Goal: Transaction & Acquisition: Purchase product/service

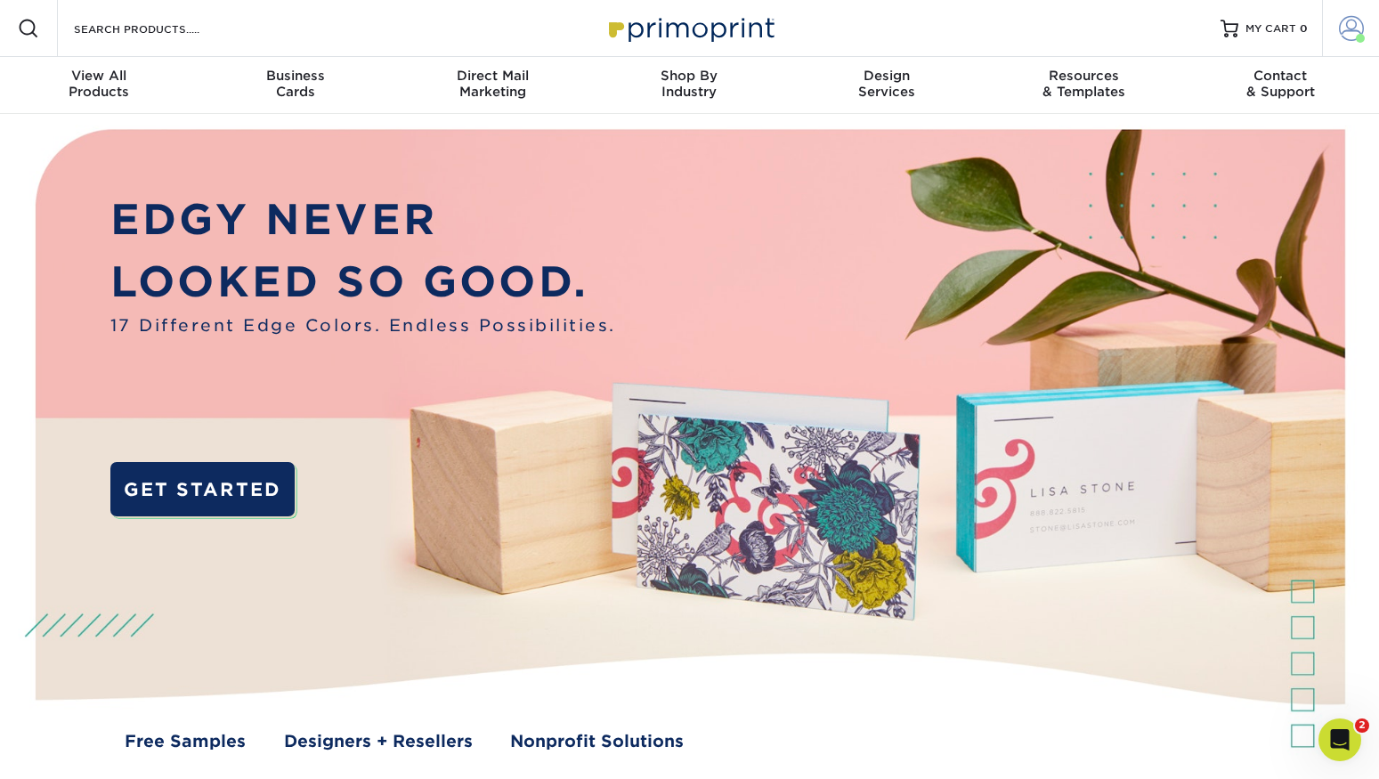
click at [1294, 35] on span at bounding box center [1360, 38] width 9 height 9
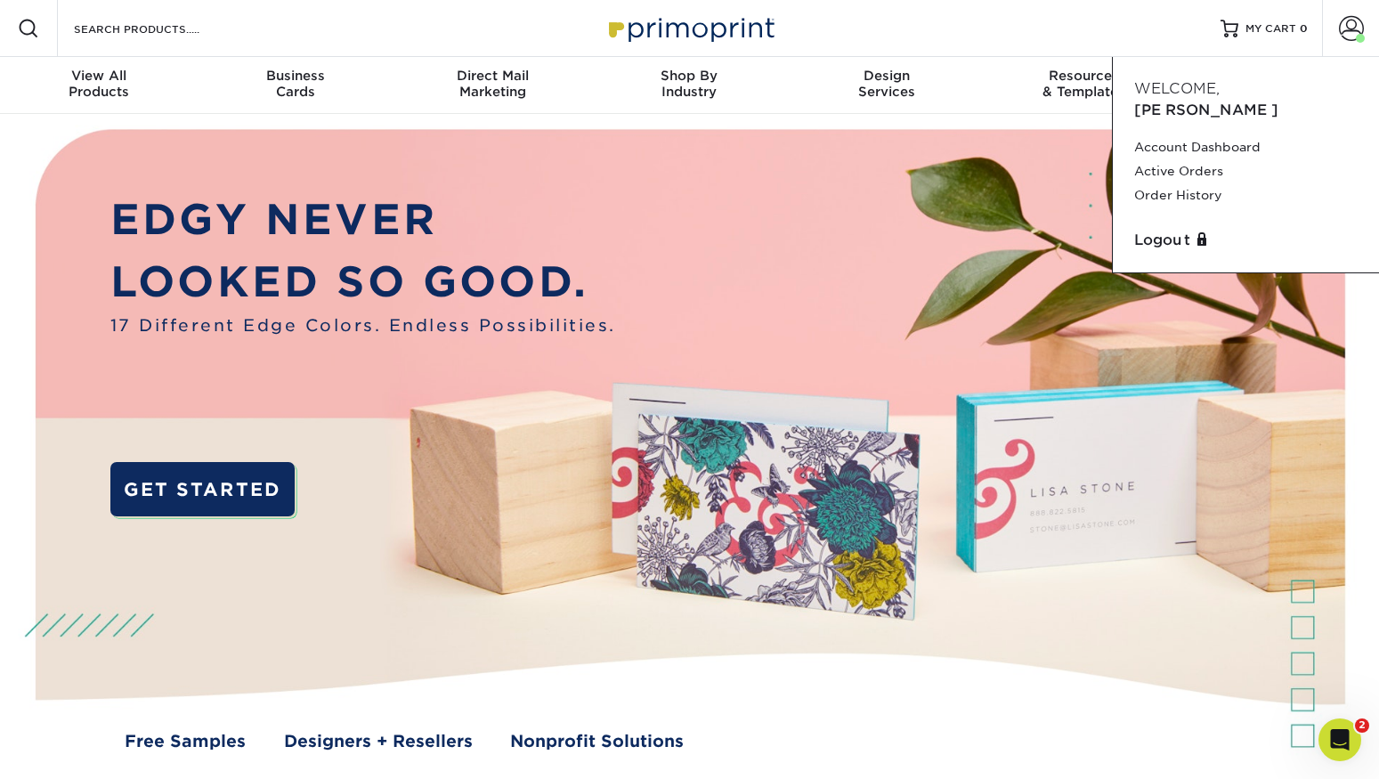
click at [1113, 24] on div "Resources Menu Search Products Account Welcome, Jerry Account Dashboard Active …" at bounding box center [689, 28] width 1379 height 57
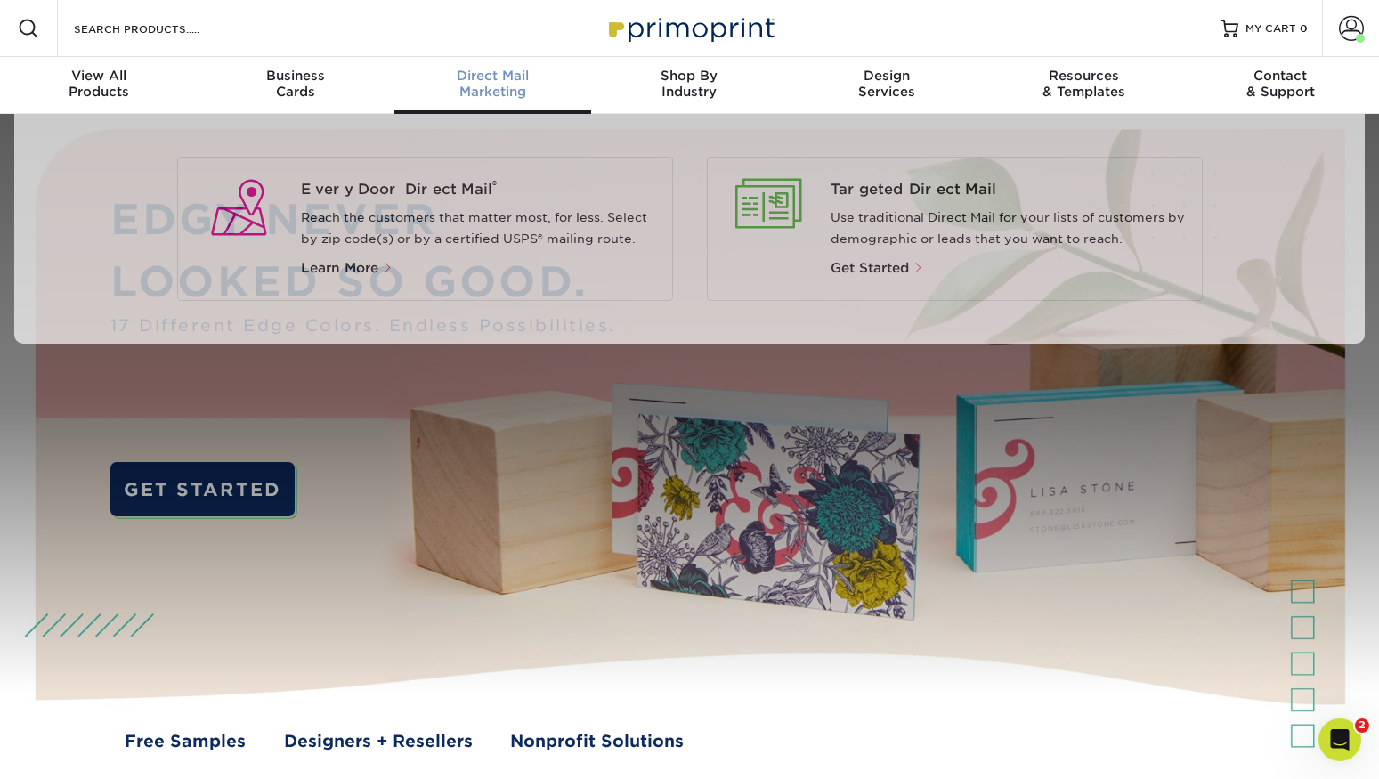
click at [496, 78] on span "Direct Mail" at bounding box center [492, 76] width 197 height 16
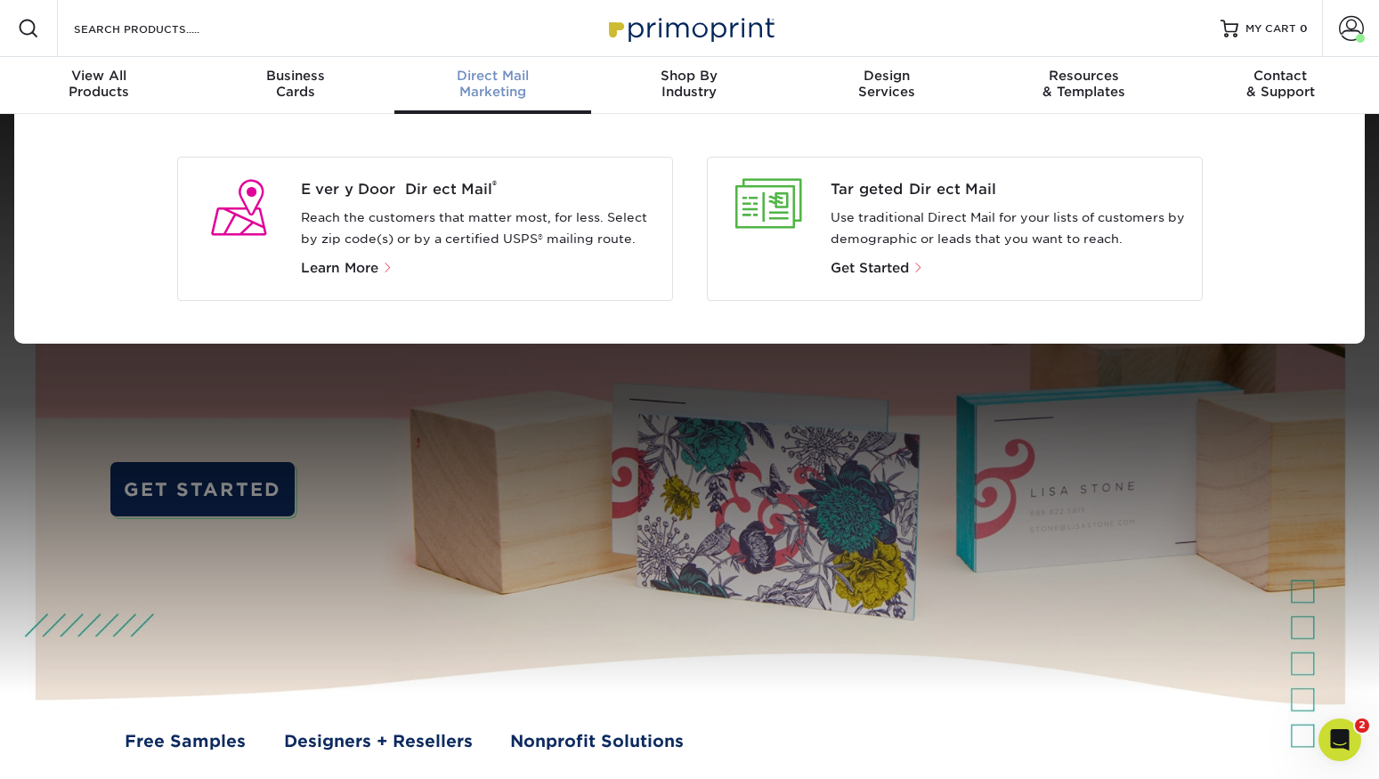
click at [851, 257] on p "Get Started" at bounding box center [1008, 267] width 357 height 21
click at [851, 263] on span "Get Started" at bounding box center [869, 268] width 78 height 16
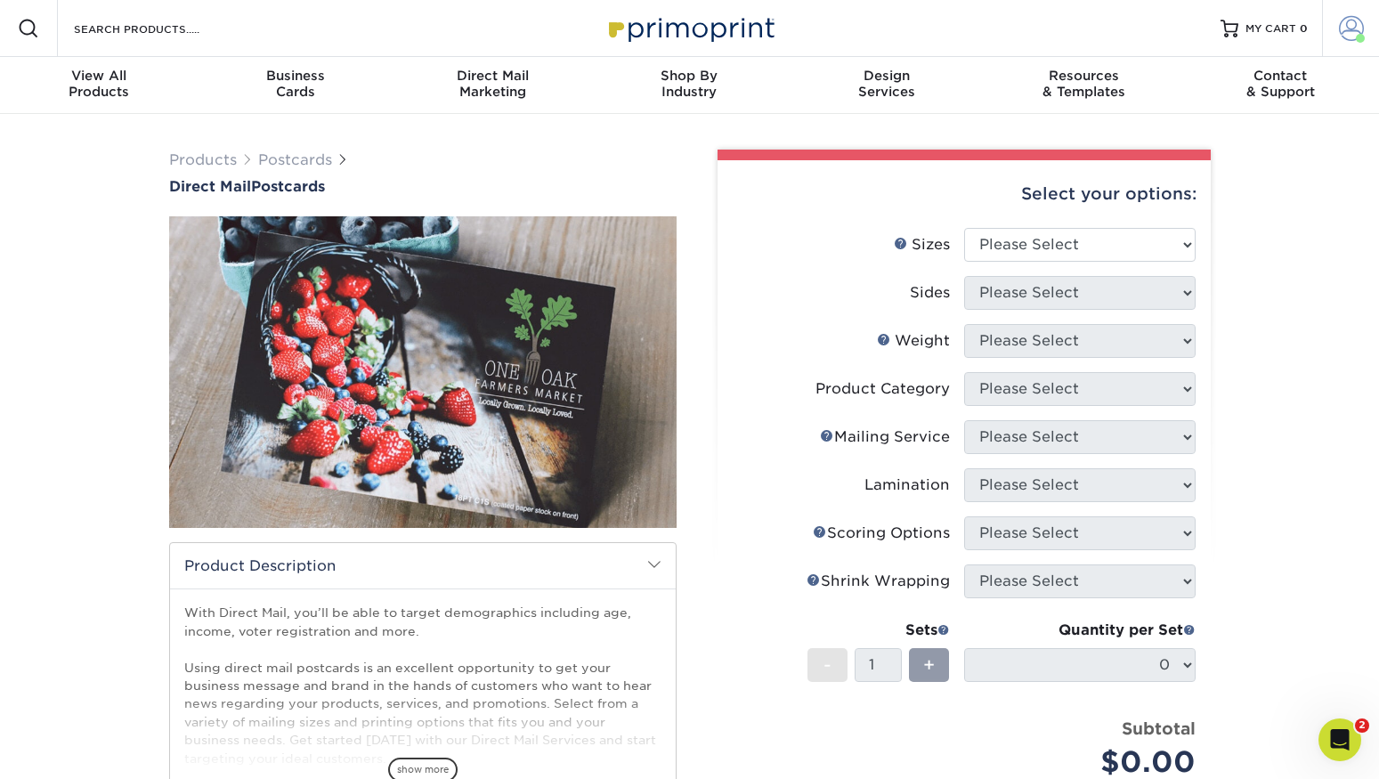
click at [1344, 35] on span at bounding box center [1351, 28] width 25 height 25
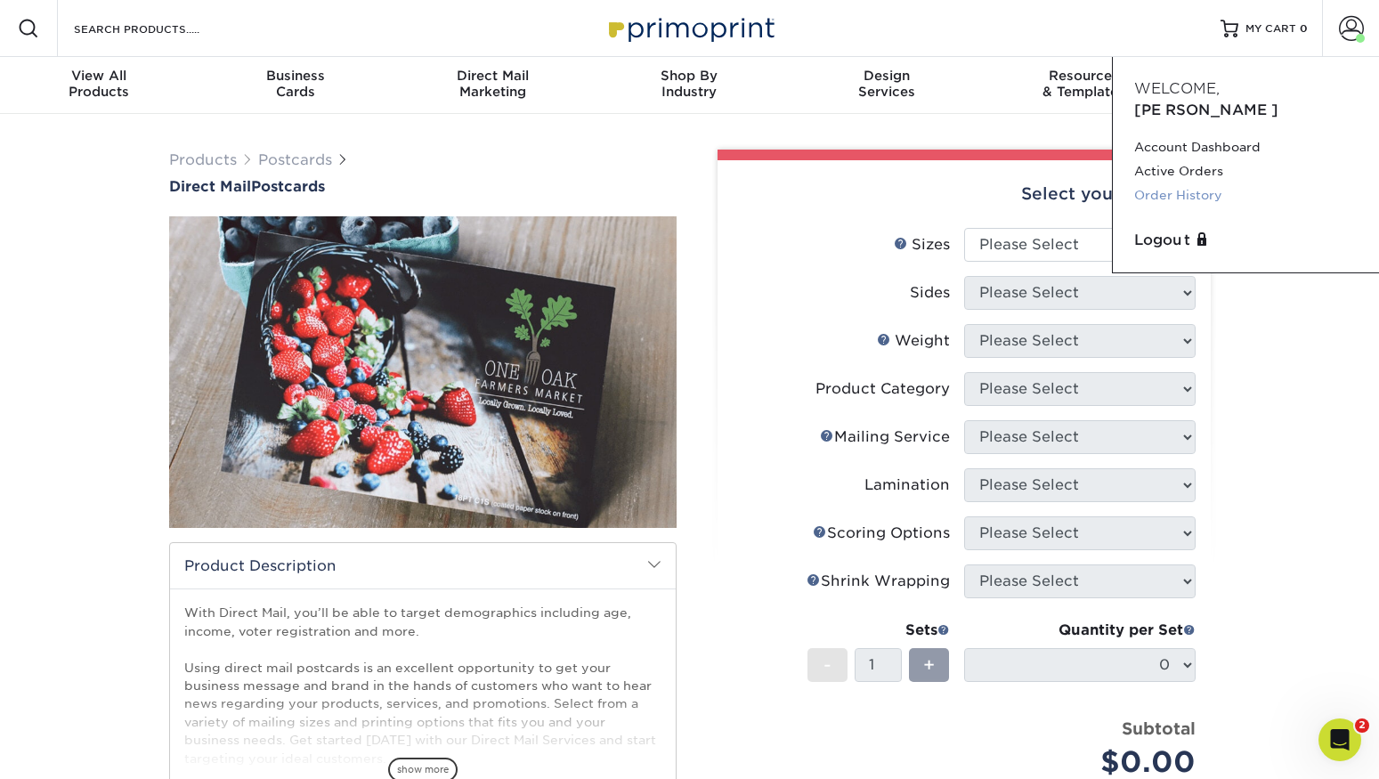
click at [1171, 183] on link "Order History" at bounding box center [1245, 195] width 223 height 24
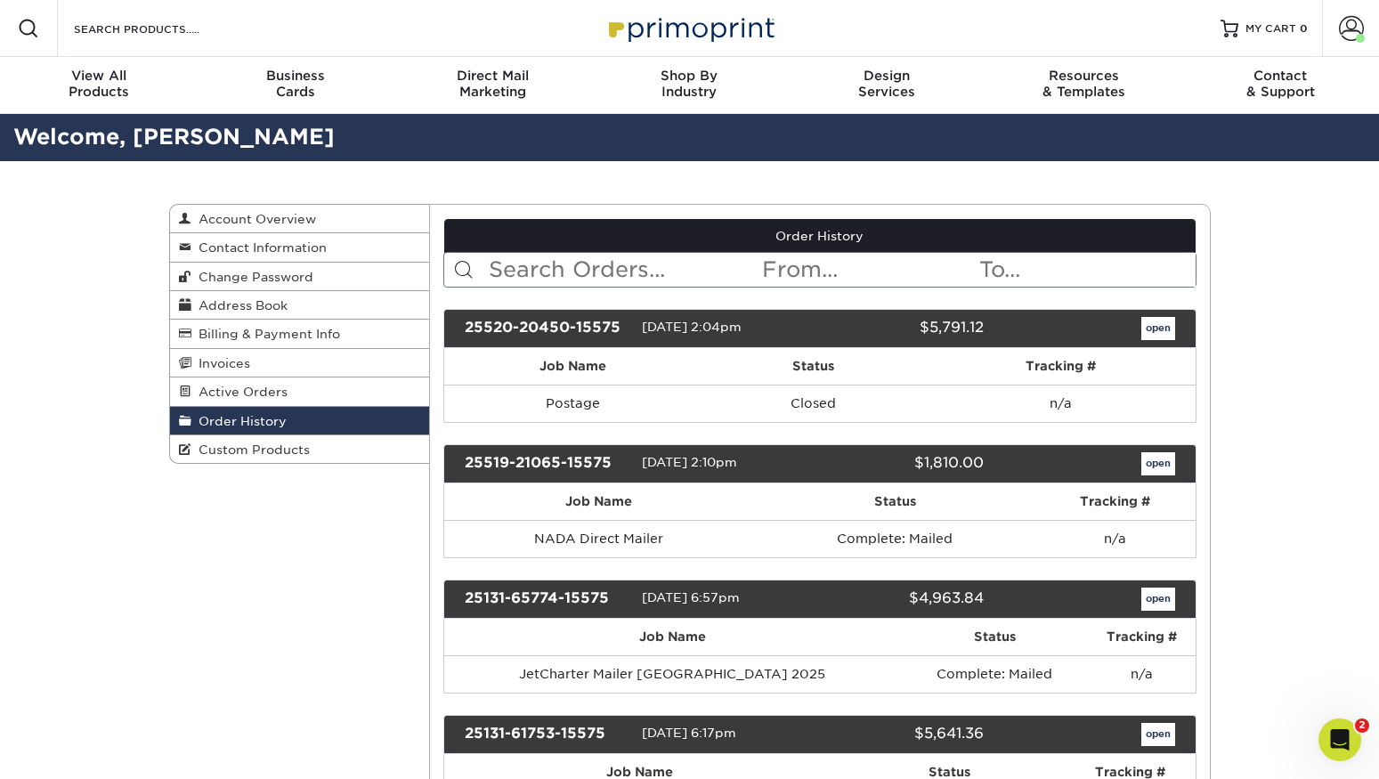
scroll to position [4, 0]
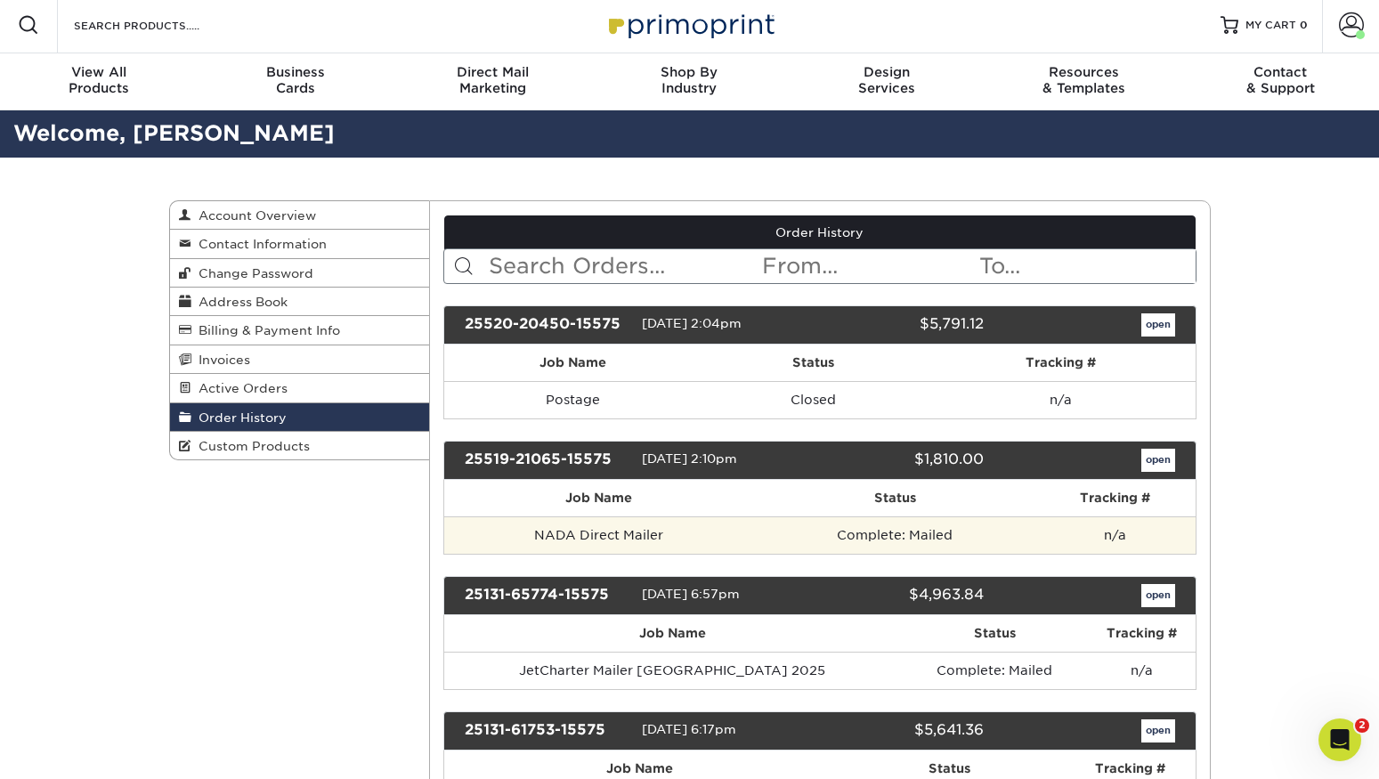
click at [618, 540] on td "NADA Direct Mailer" at bounding box center [599, 534] width 310 height 37
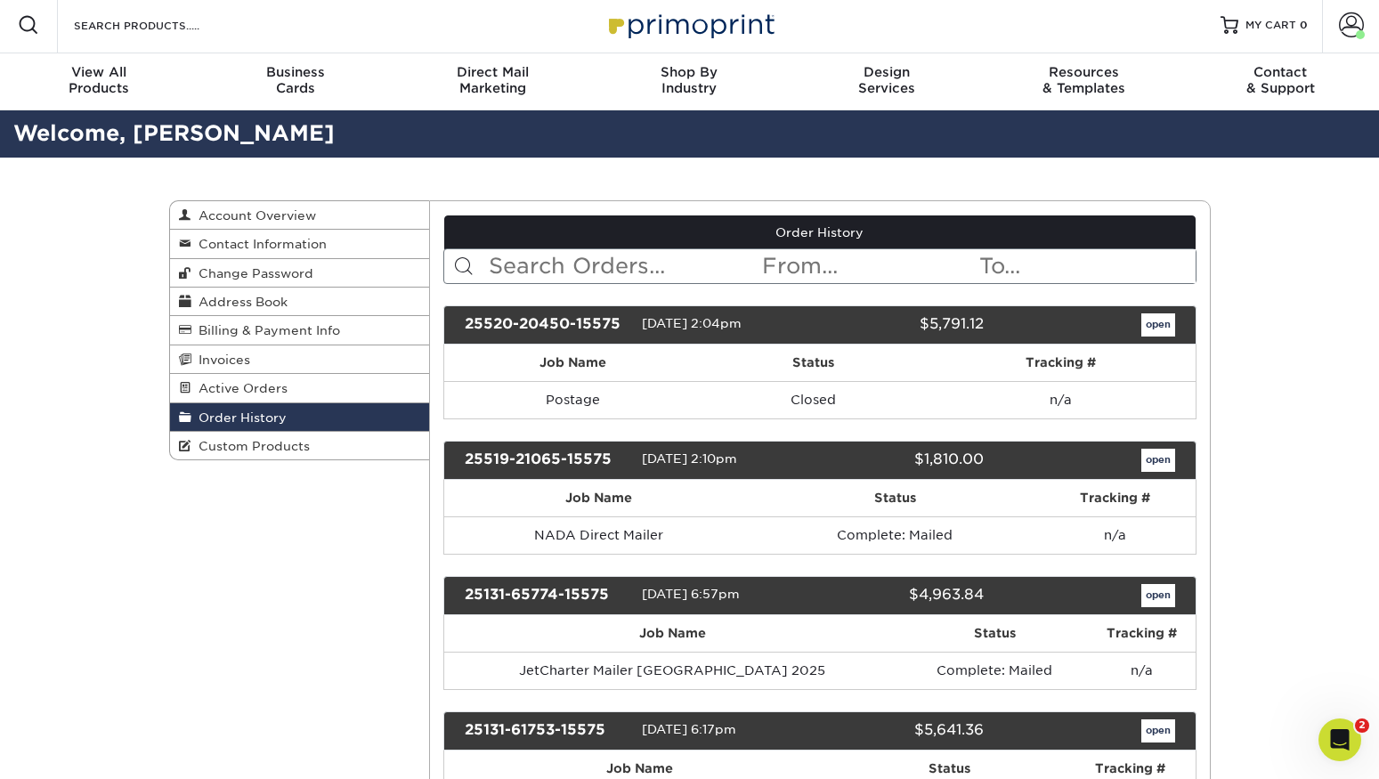
click at [1165, 463] on link "open" at bounding box center [1158, 460] width 34 height 23
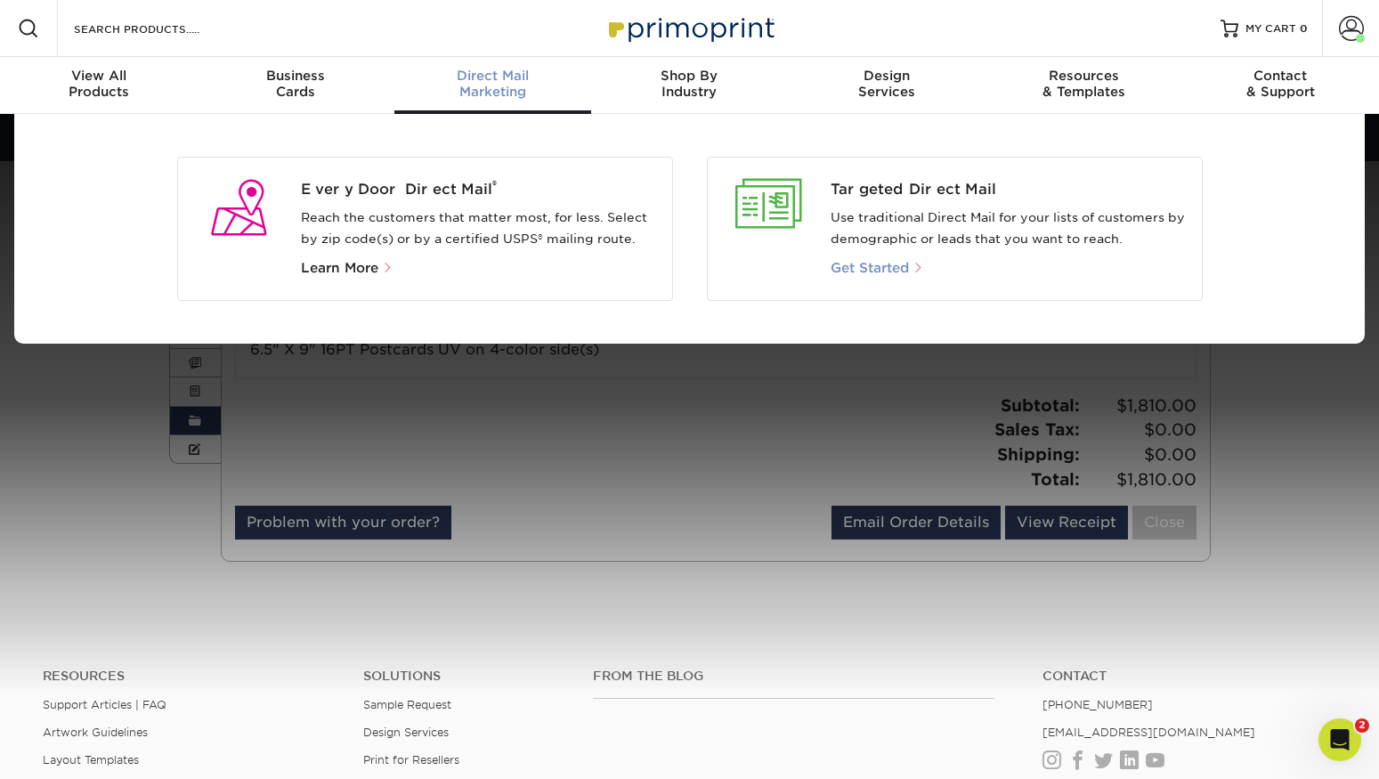
click at [880, 266] on span "Get Started" at bounding box center [869, 268] width 78 height 16
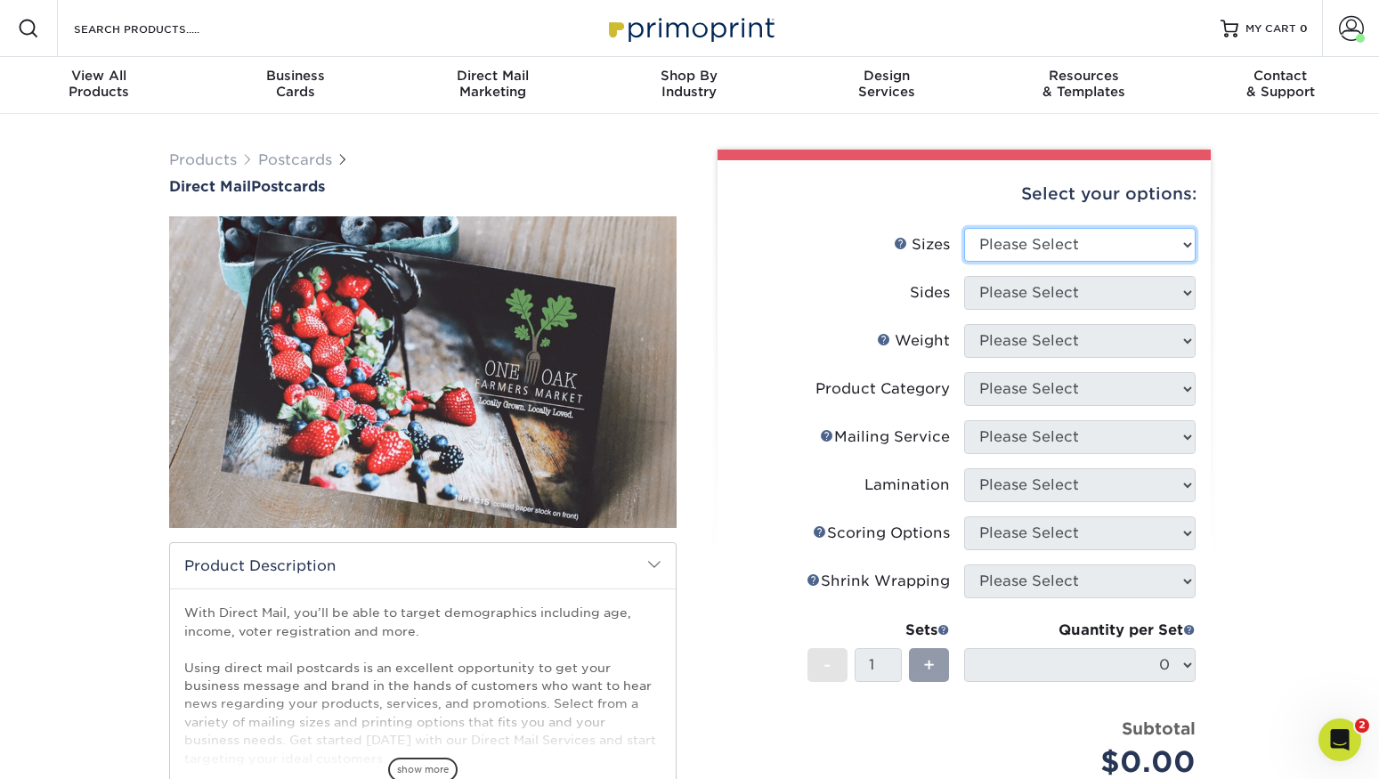
select select "6.50x9.00"
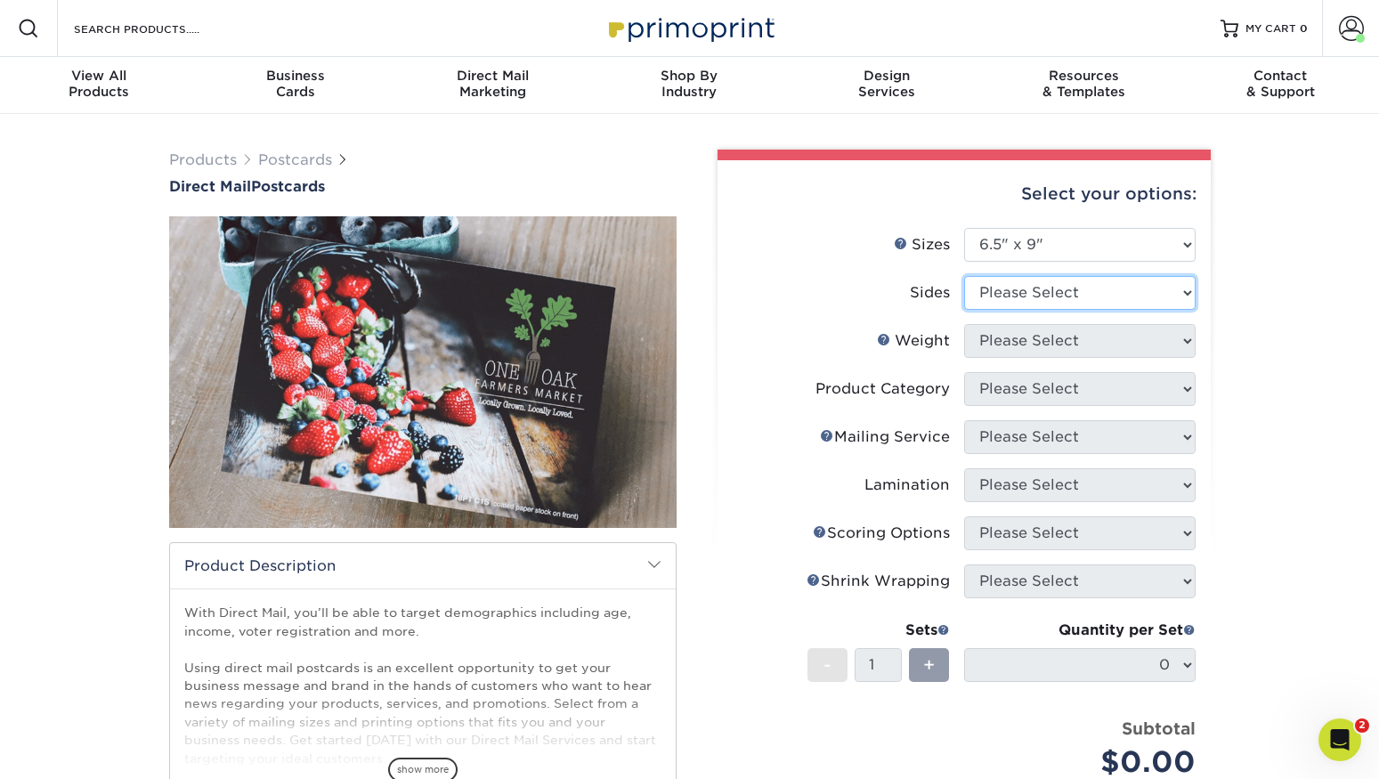
select select "13abbda7-1d64-4f25-8bb2-c179b224825d"
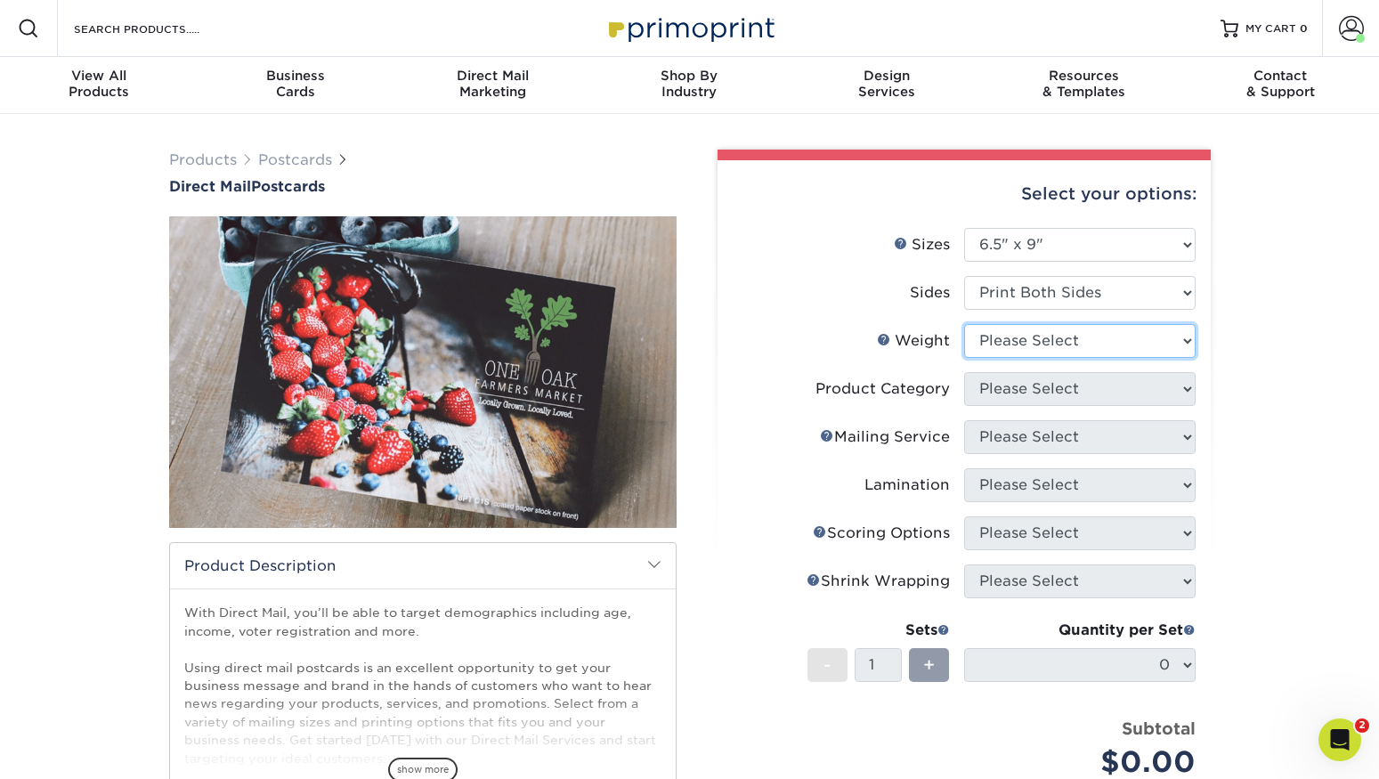
select select "16PT"
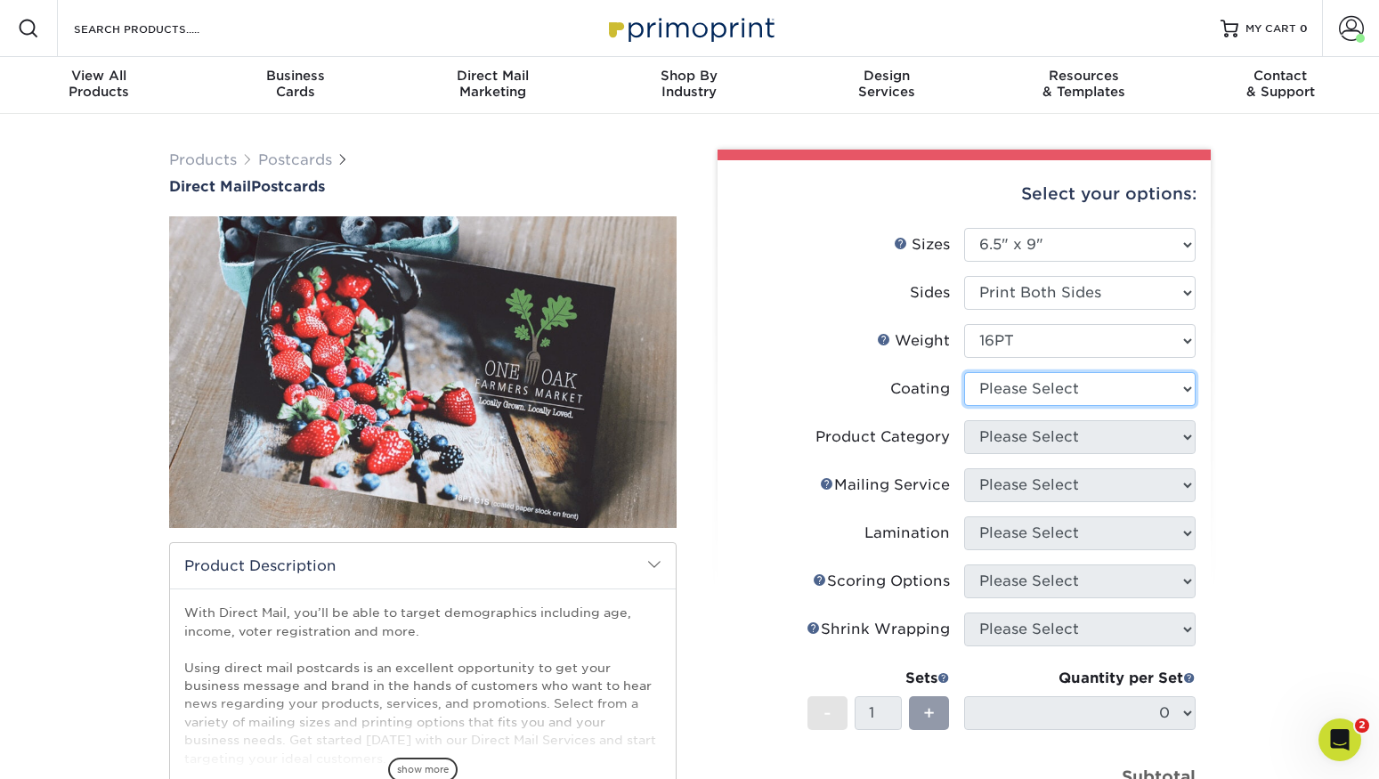
select select "ae367451-b2b8-45df-a344-0f05b6a12993"
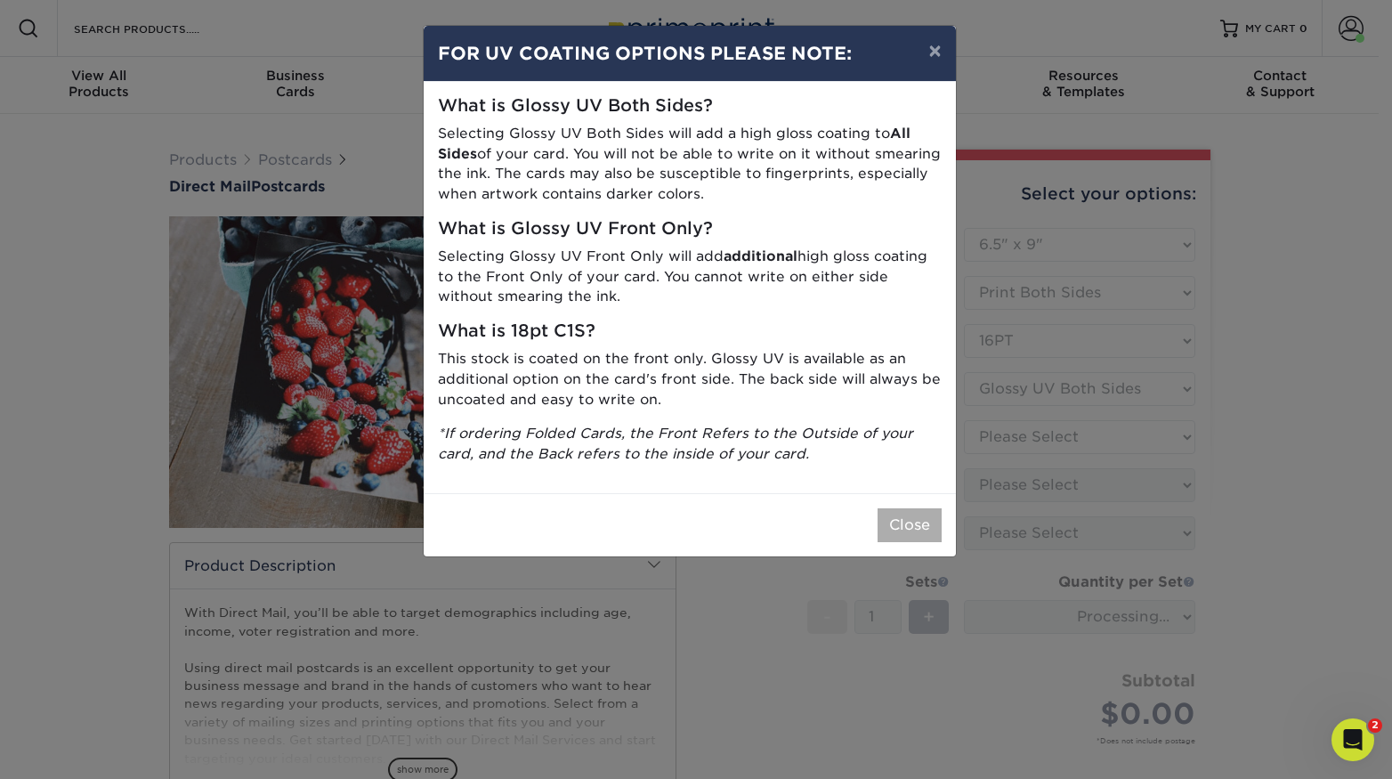
click at [926, 508] on button "Close" at bounding box center [910, 525] width 64 height 34
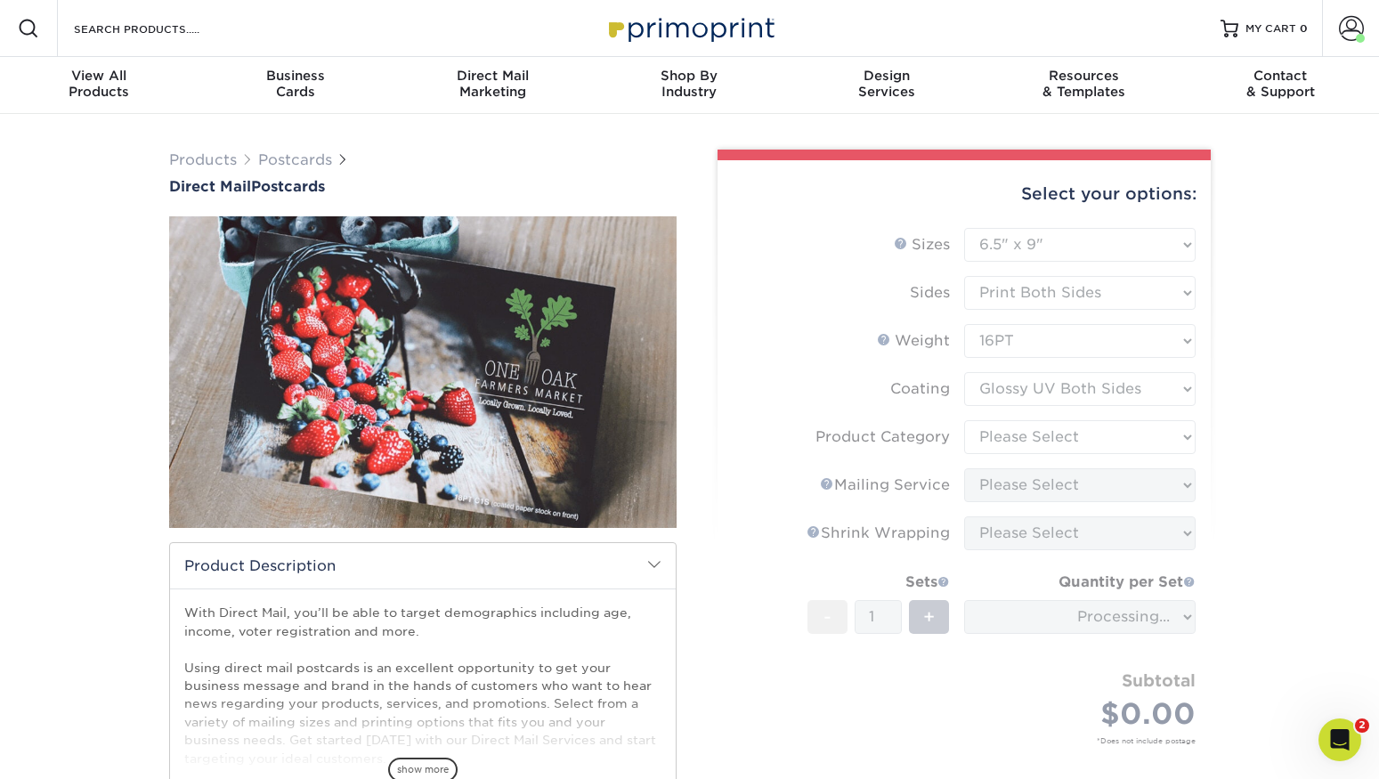
click at [1276, 407] on div "Products Postcards Direct Mail Postcards $" at bounding box center [689, 564] width 1379 height 900
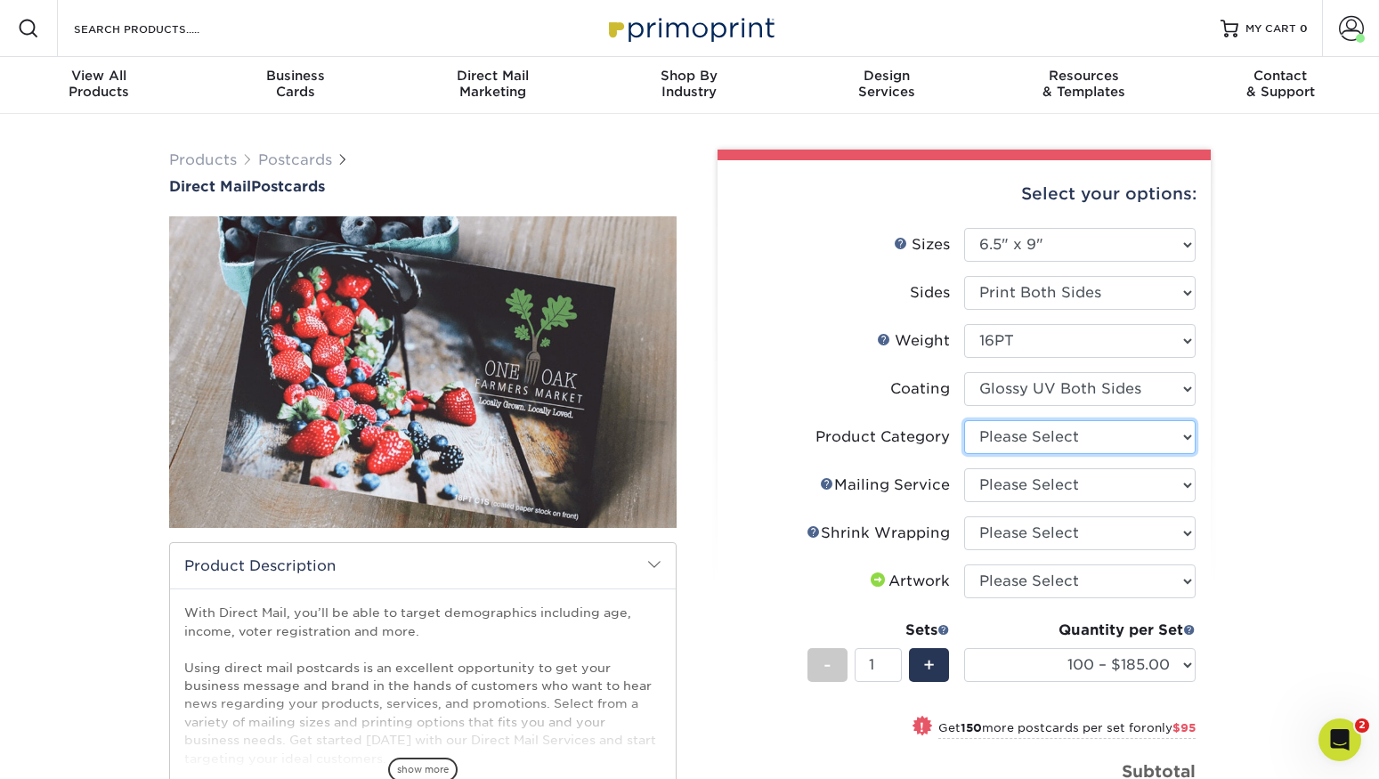
select select "9b7272e0-d6c8-4c3c-8e97-d3a1bcdab858"
select select "eb476b5d-8b66-4c79-8e65-1263f8f6ca3c"
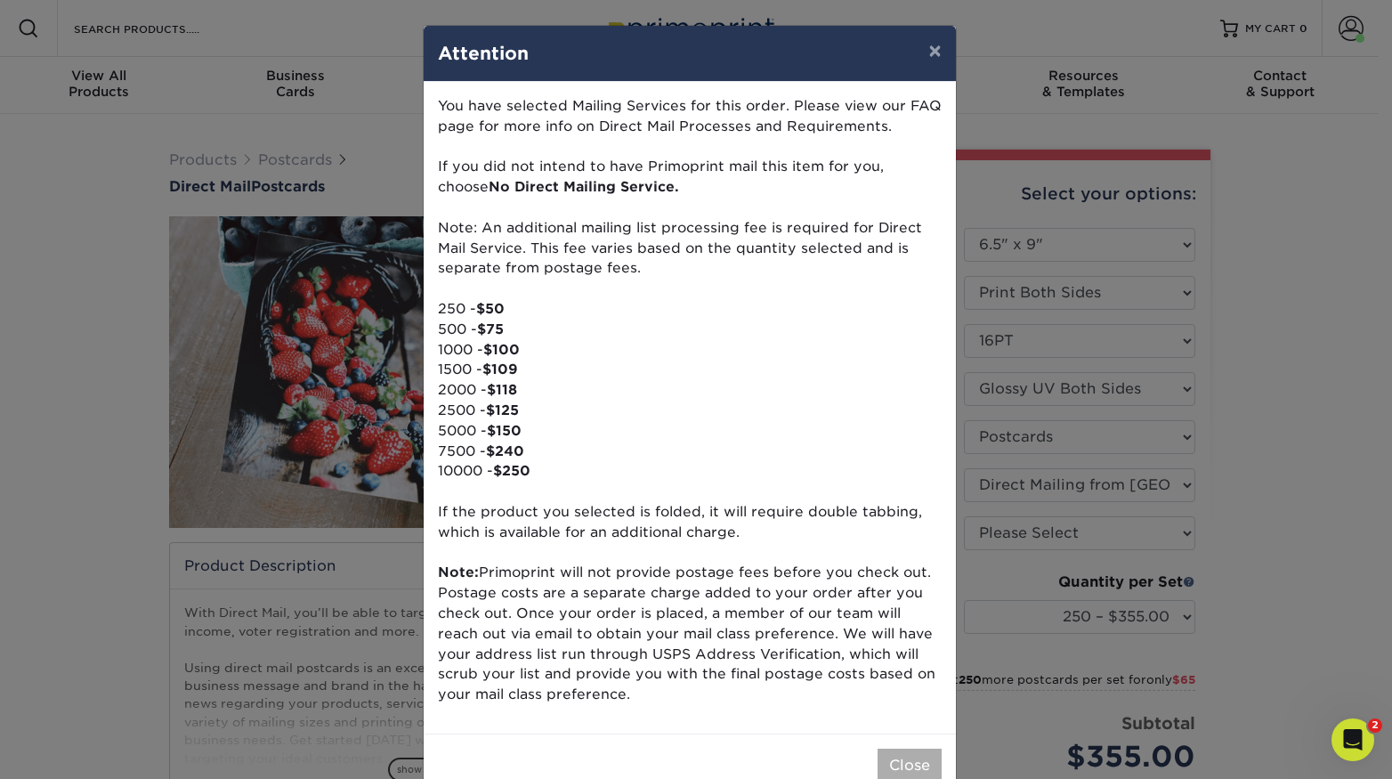
click at [903, 749] on button "Close" at bounding box center [910, 766] width 64 height 34
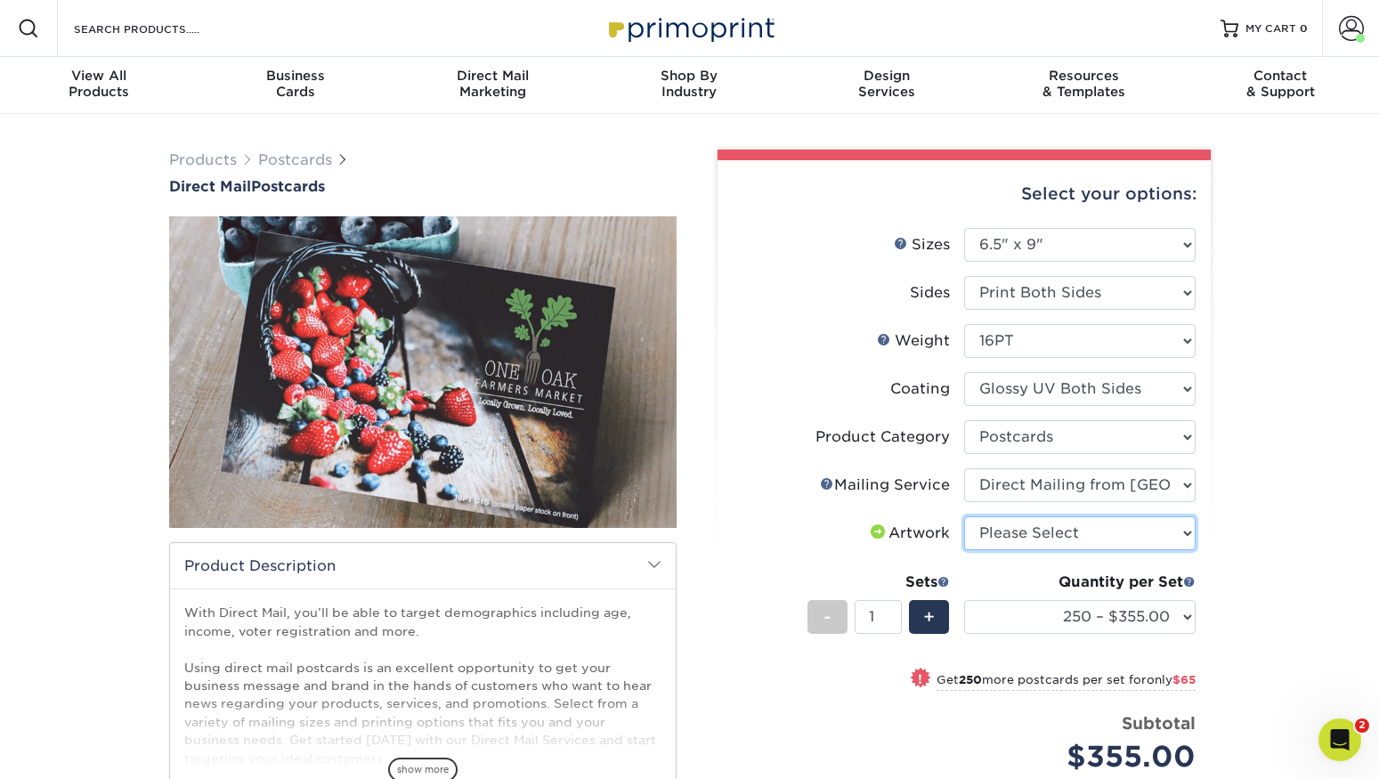
select select "upload"
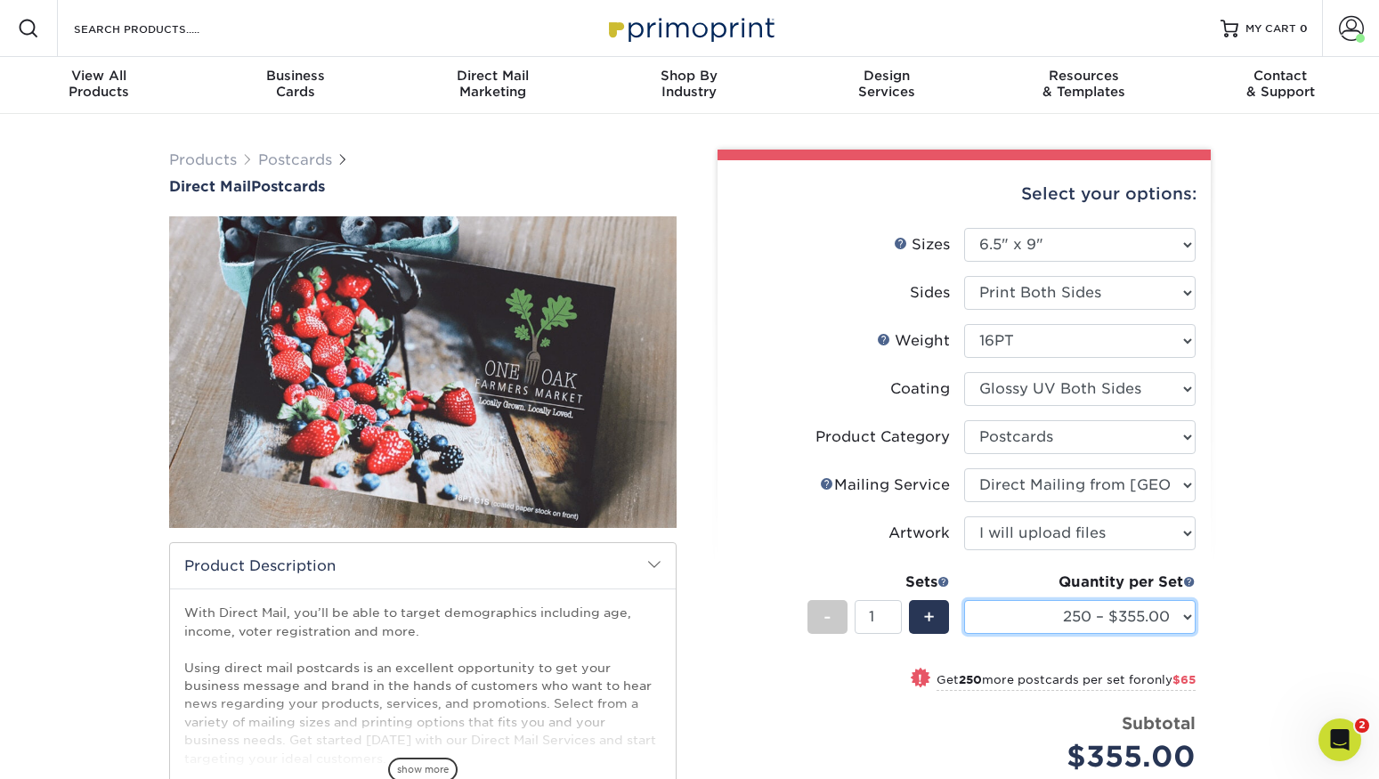
click at [1041, 623] on select "250 – $355.00 500 – $420.00 1000 – $538.00 1500 – $591.00 2000 – $690.00 2500 –…" at bounding box center [1079, 617] width 231 height 34
select select "5000 – $1158.00"
click at [1279, 490] on div "Products Postcards Direct Mail Postcards $" at bounding box center [689, 585] width 1379 height 943
click at [1345, 32] on span at bounding box center [1351, 28] width 25 height 25
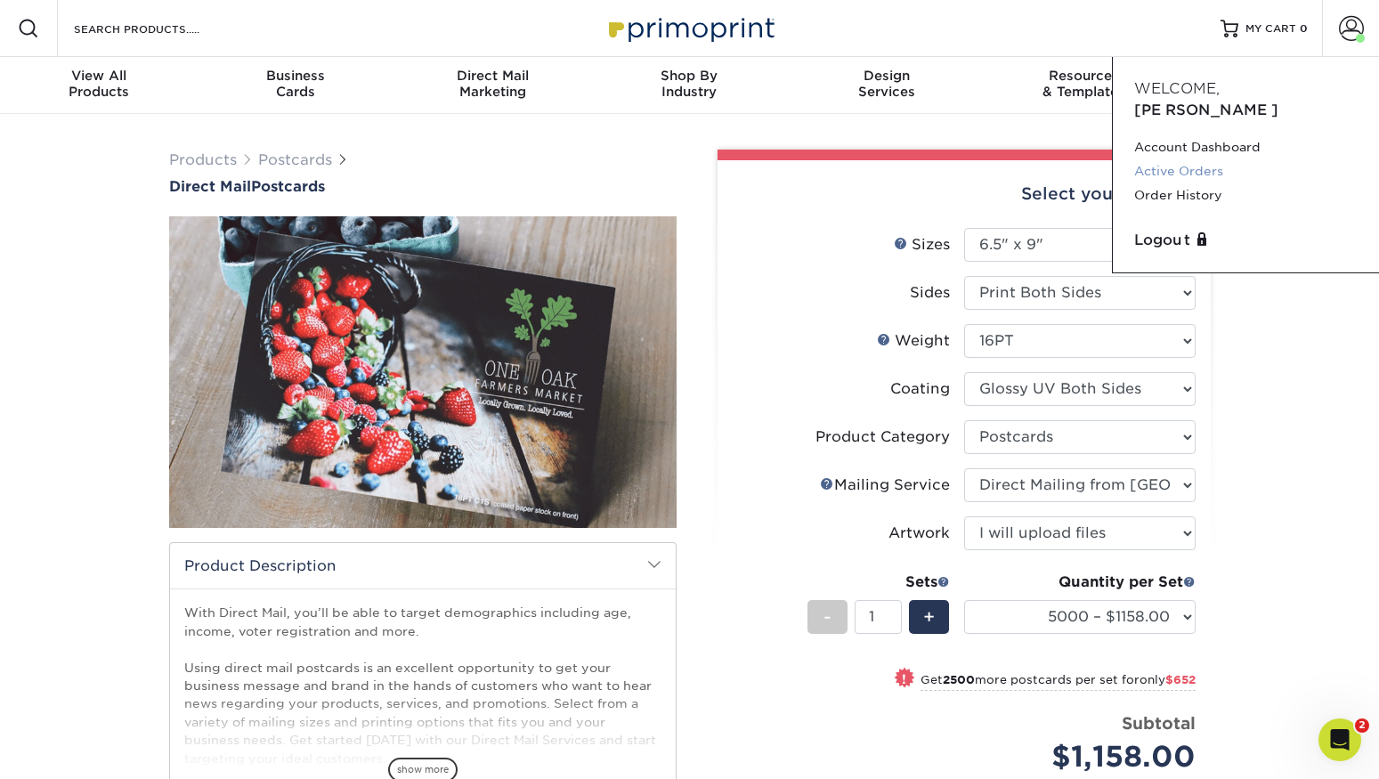
click at [1167, 159] on link "Active Orders" at bounding box center [1245, 171] width 223 height 24
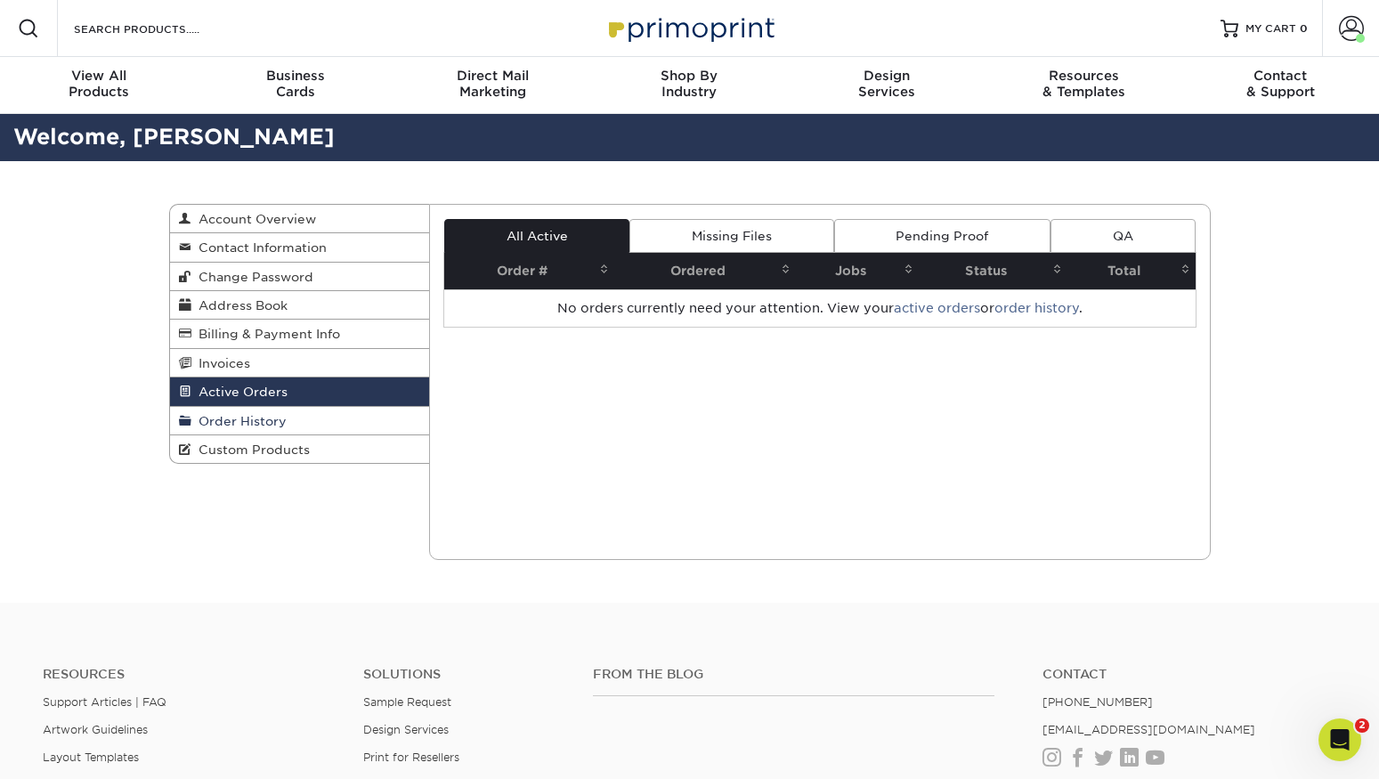
click at [237, 421] on span "Order History" at bounding box center [238, 421] width 95 height 14
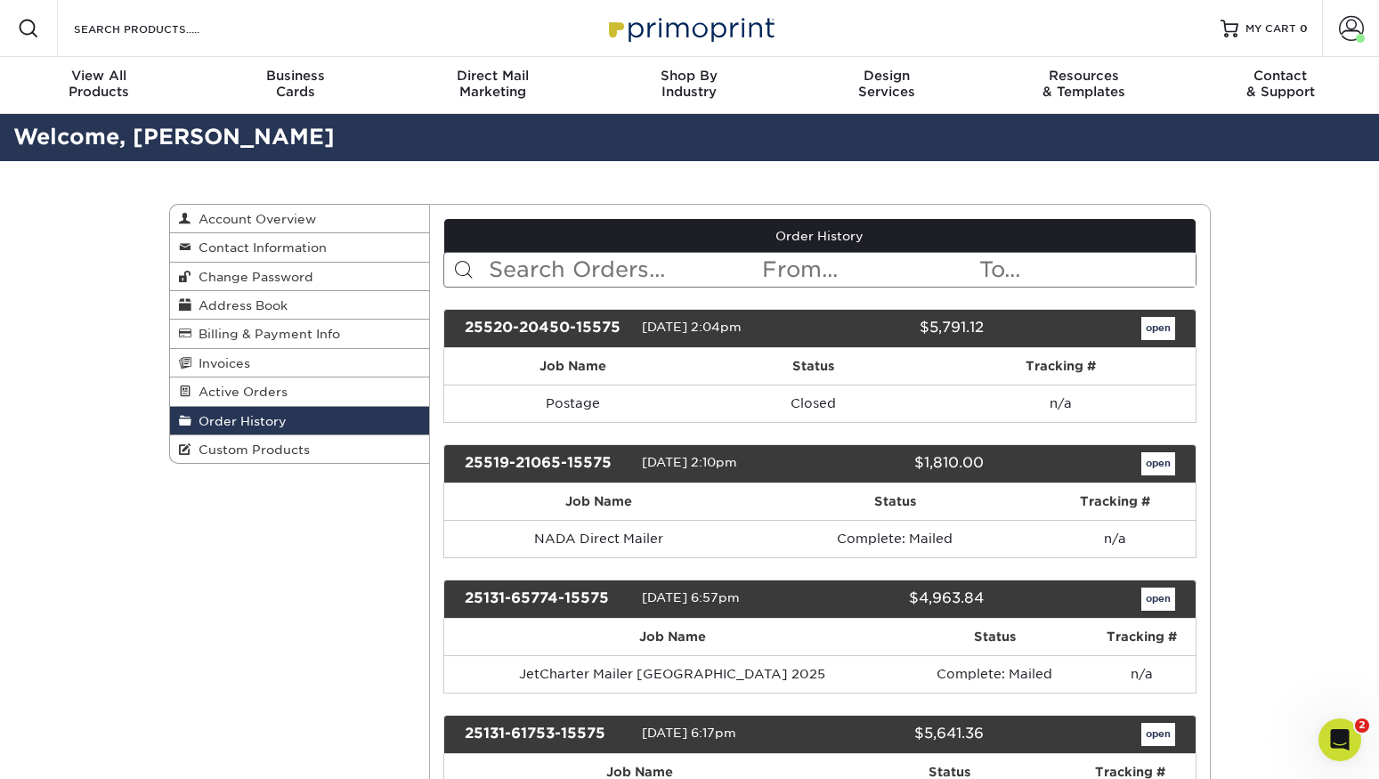
click at [1149, 330] on link "open" at bounding box center [1158, 328] width 34 height 23
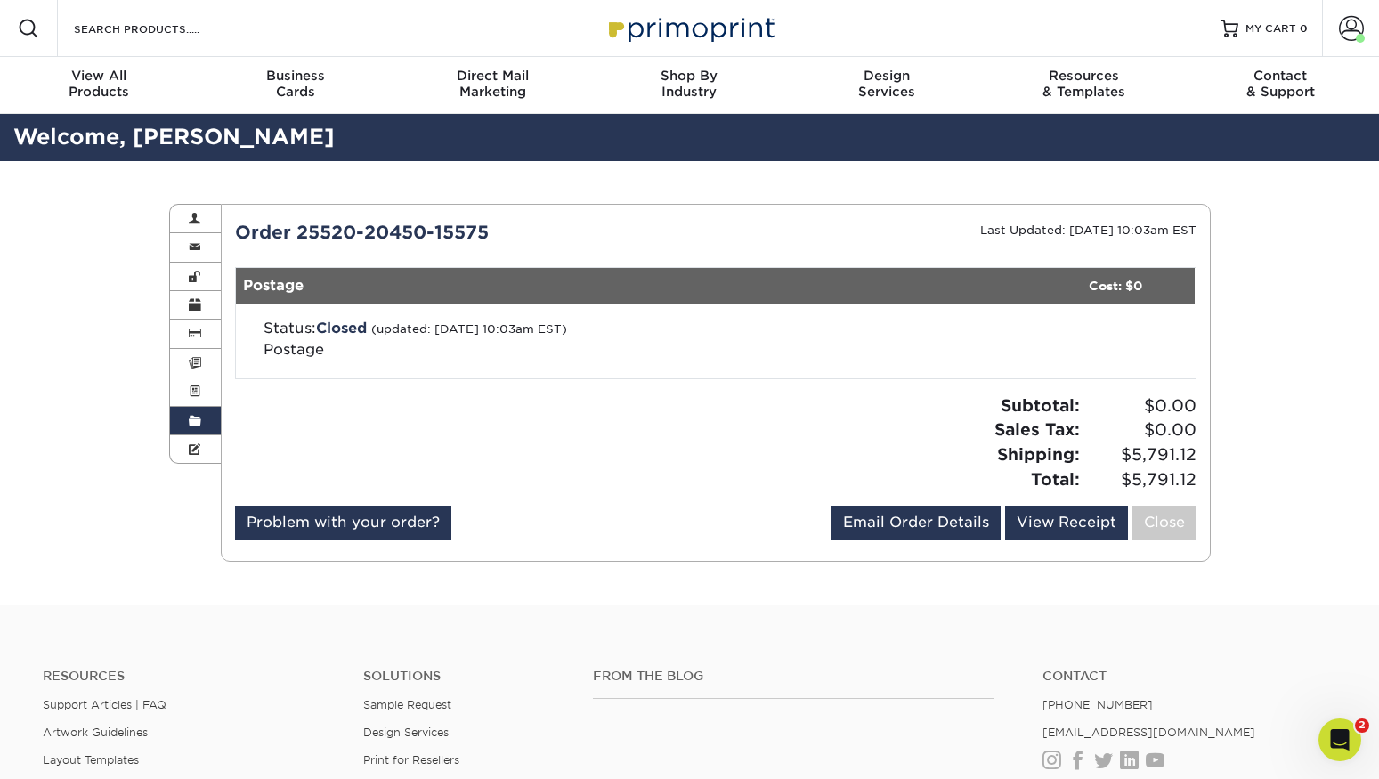
click at [599, 304] on div "Status: Closed (updated: 08/14/2025 10:03am EST) Postage" at bounding box center [716, 341] width 960 height 75
click at [922, 516] on link "Email Order Details" at bounding box center [915, 523] width 169 height 34
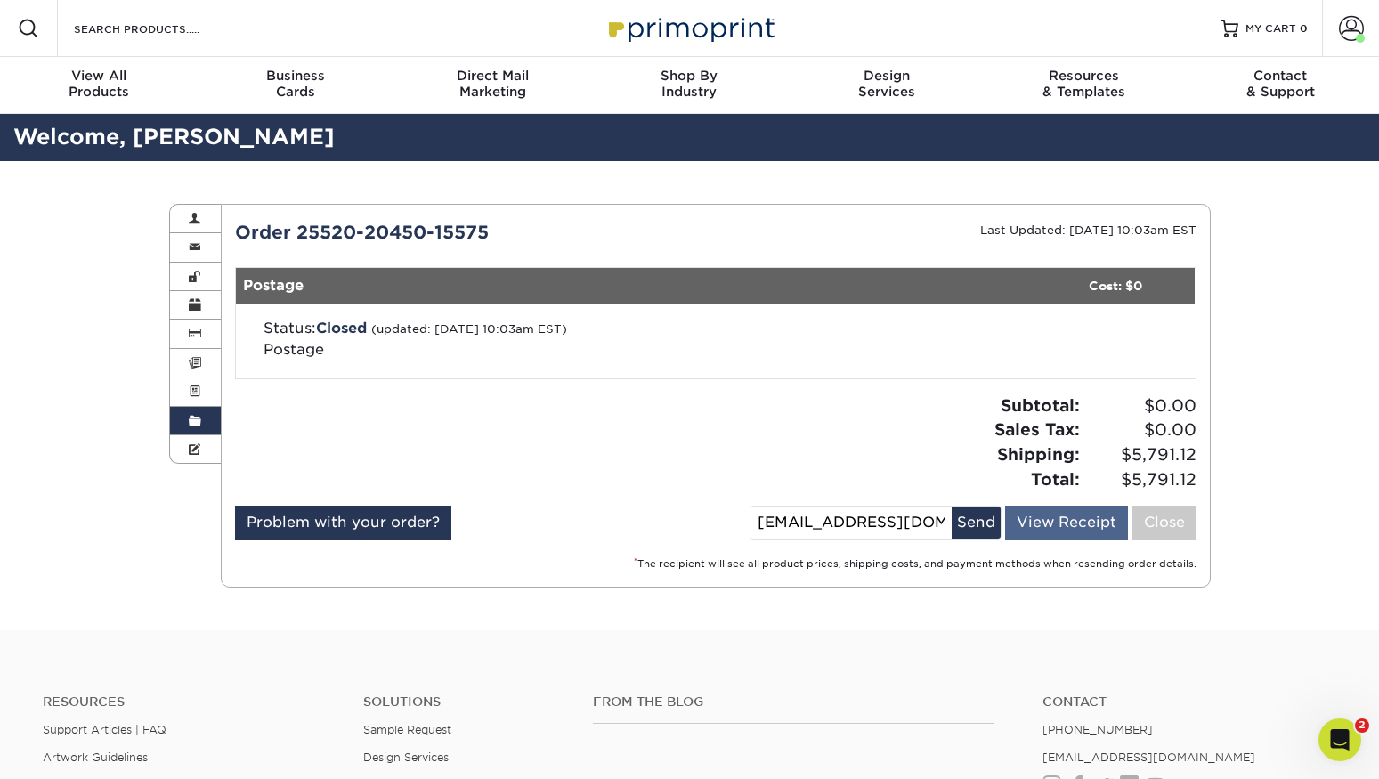
click at [1047, 506] on link "View Receipt" at bounding box center [1066, 523] width 123 height 34
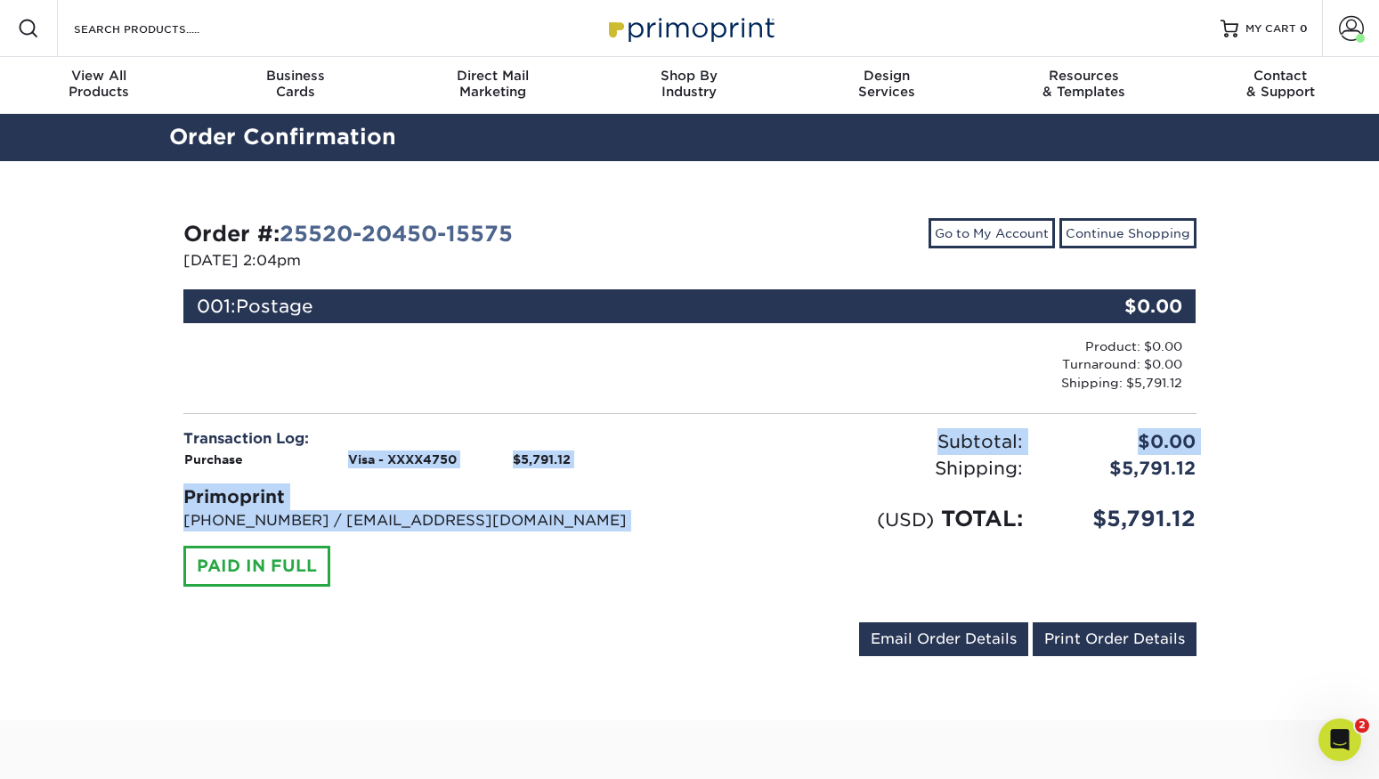
drag, startPoint x: 350, startPoint y: 456, endPoint x: 822, endPoint y: 462, distance: 472.7
click at [822, 462] on div "Transaction Log: Purchase Visa - XXXX4750 $5,791.12 Primoprint 704-837-7757 / i…" at bounding box center [690, 518] width 1040 height 180
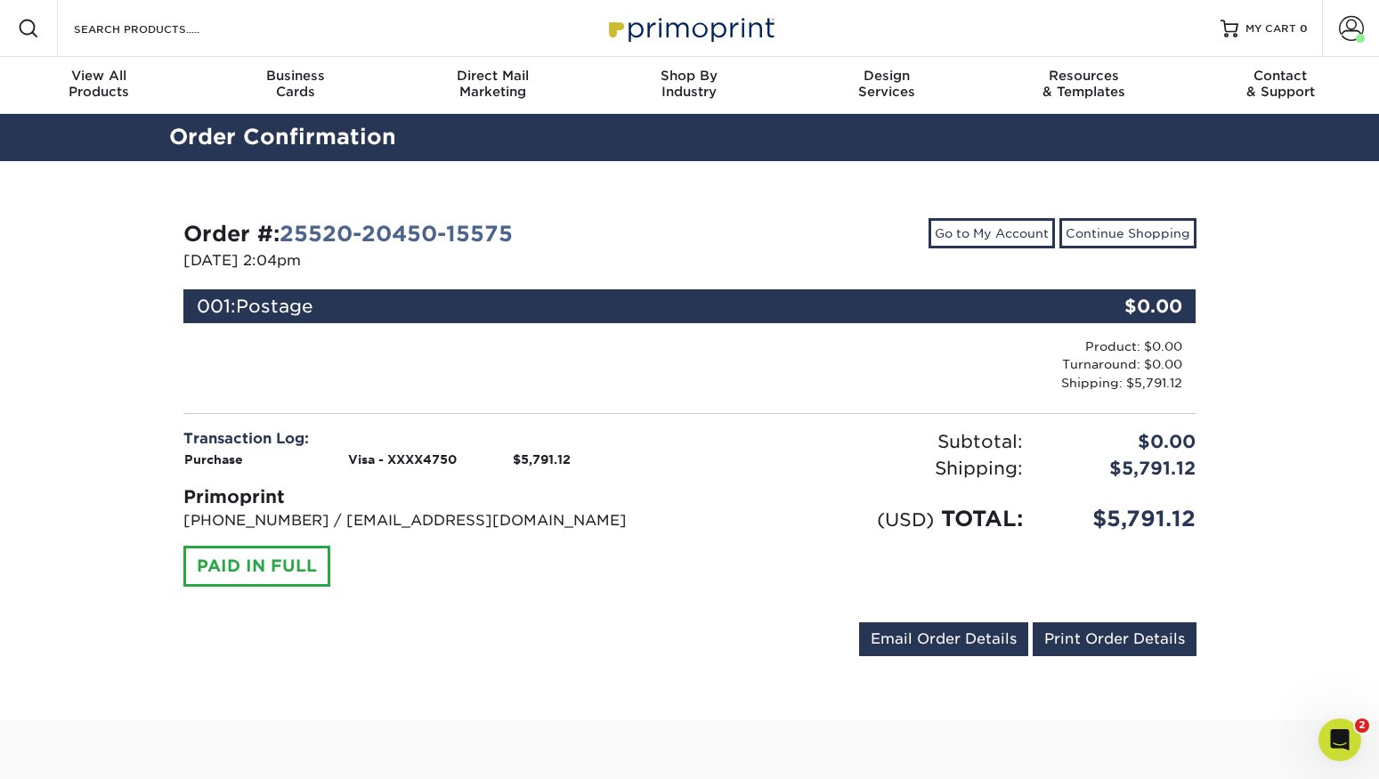
click at [806, 466] on div "Shipping:" at bounding box center [863, 468] width 346 height 27
click at [1111, 638] on link "Print Order Details" at bounding box center [1115, 639] width 164 height 34
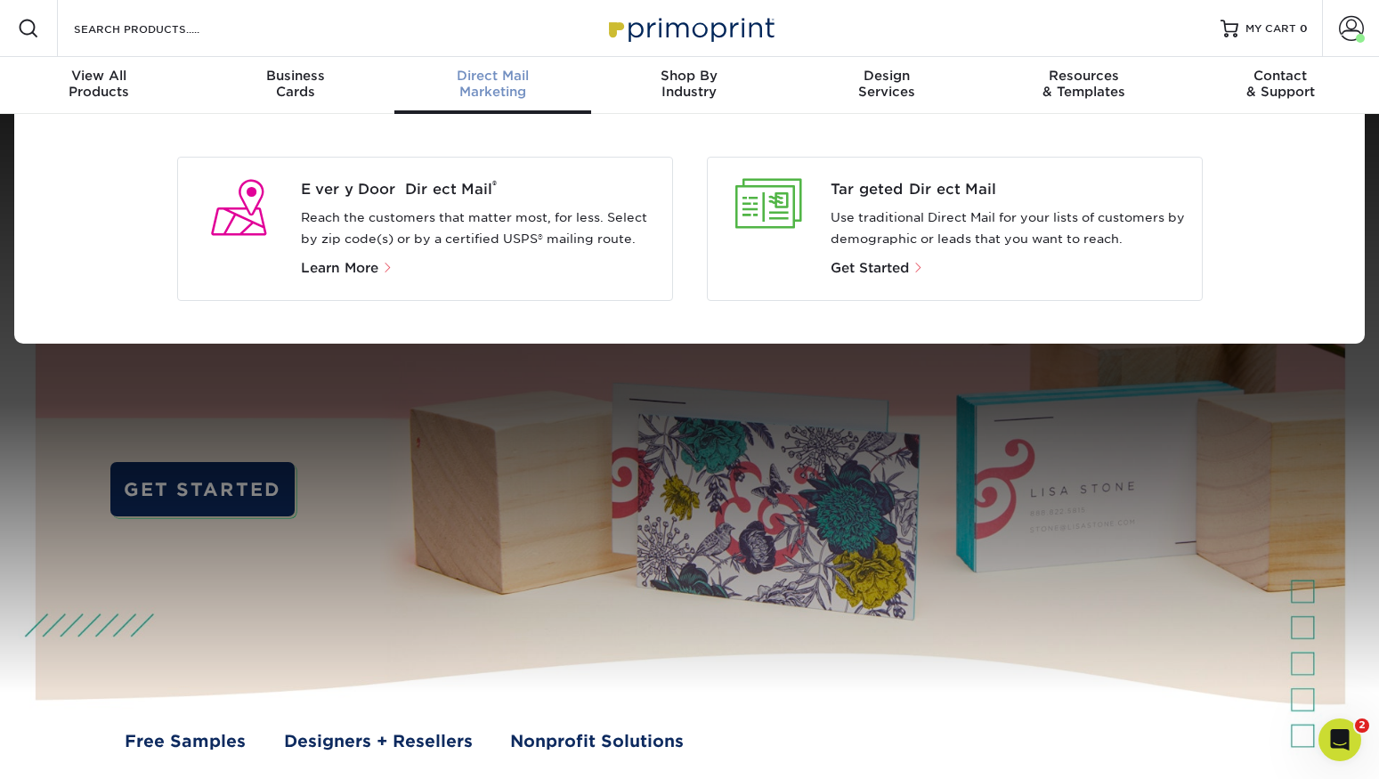
click at [522, 93] on div "Direct Mail Marketing" at bounding box center [492, 84] width 197 height 32
click at [884, 260] on span "Get Started" at bounding box center [869, 268] width 78 height 16
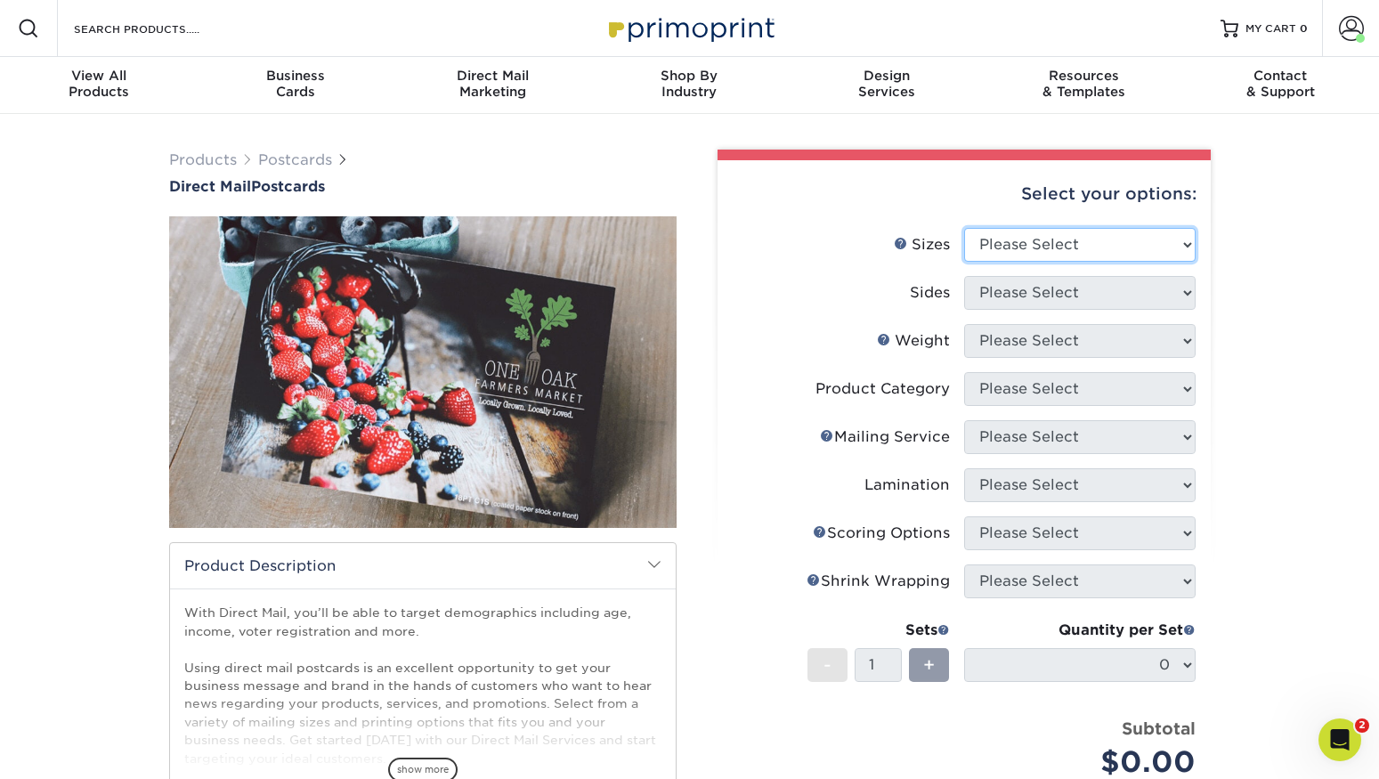
select select "6.50x9.00"
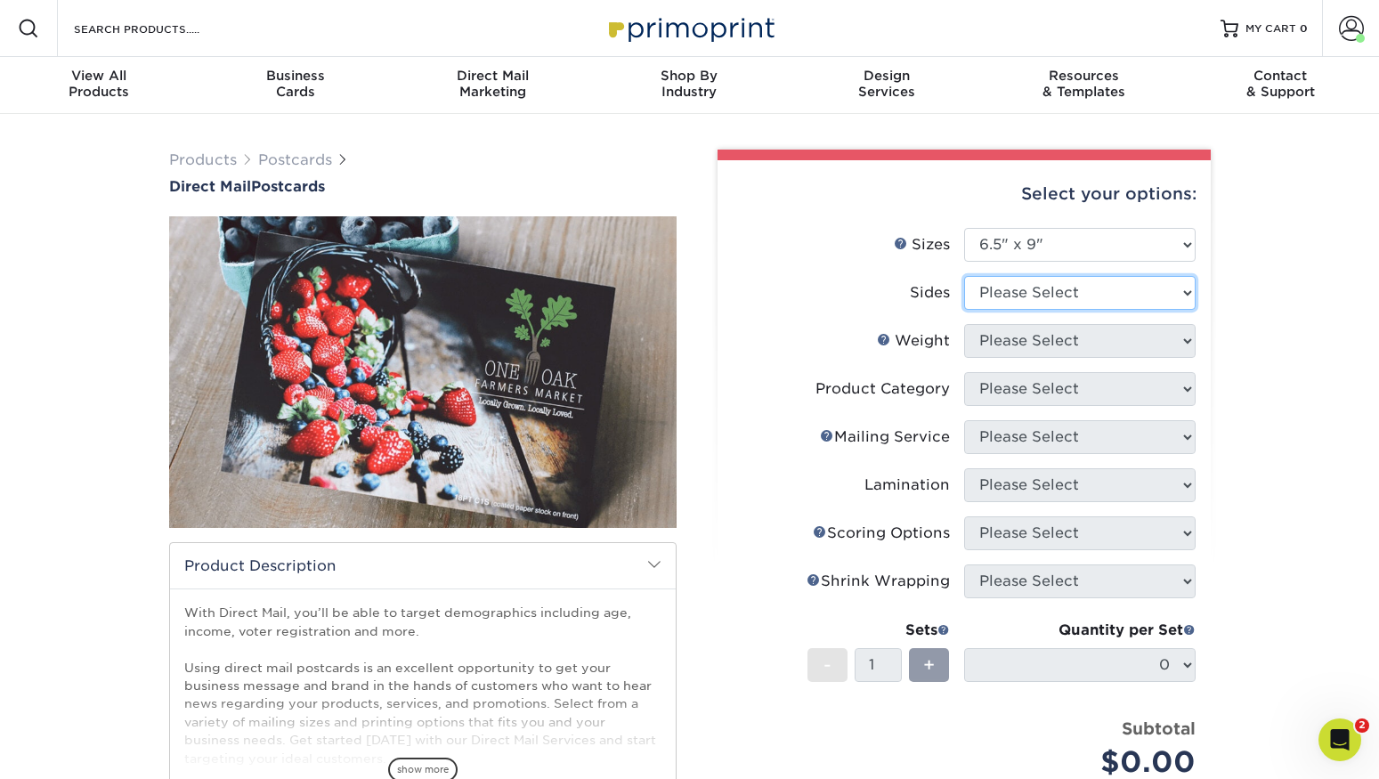
select select "13abbda7-1d64-4f25-8bb2-c179b224825d"
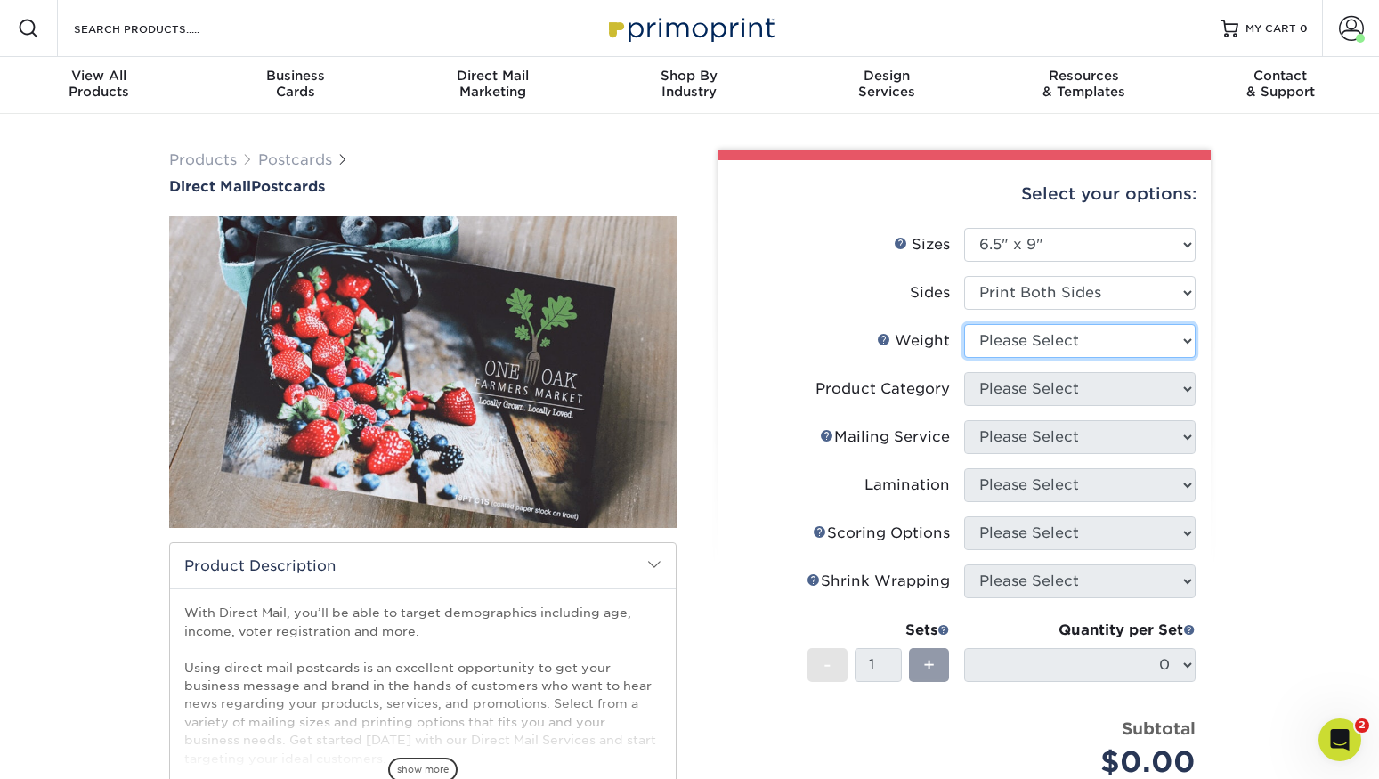
select select "16PT"
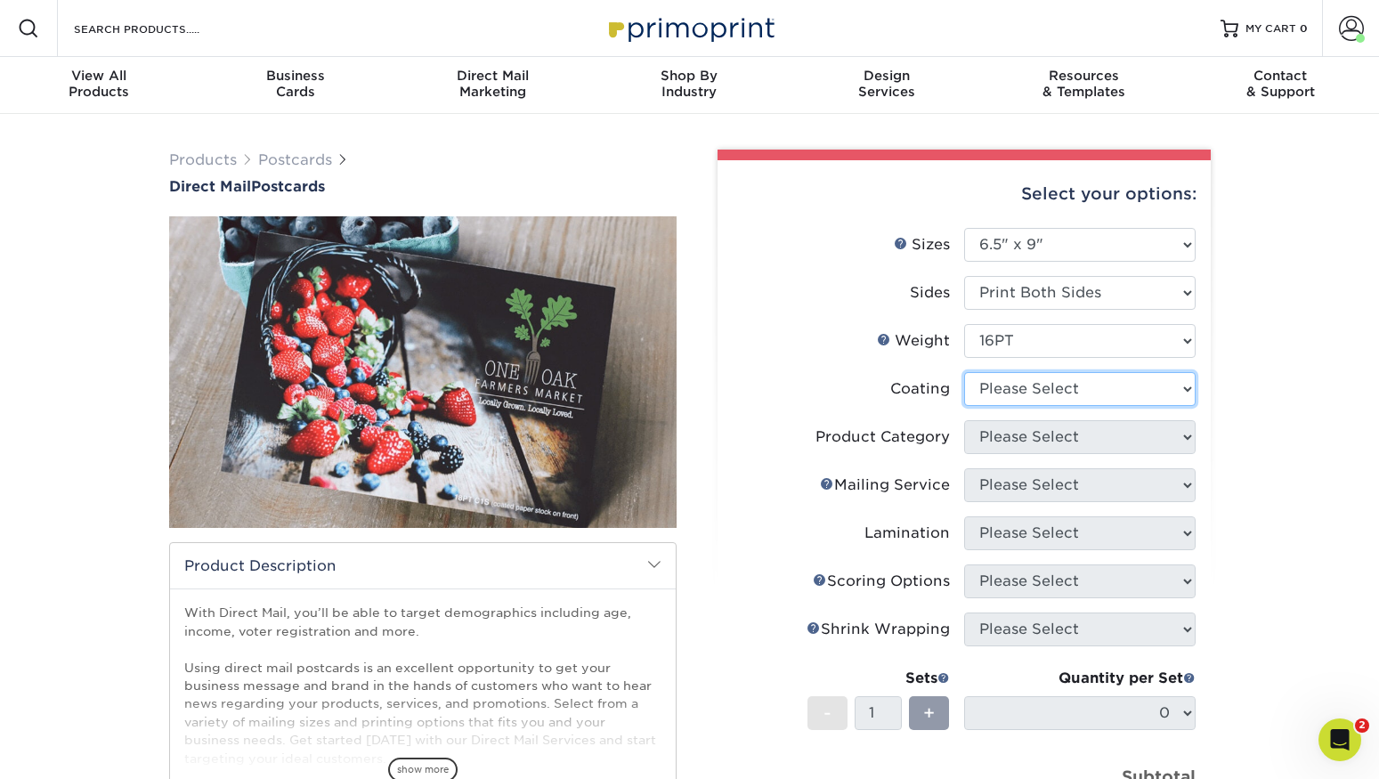
select select "ae367451-b2b8-45df-a344-0f05b6a12993"
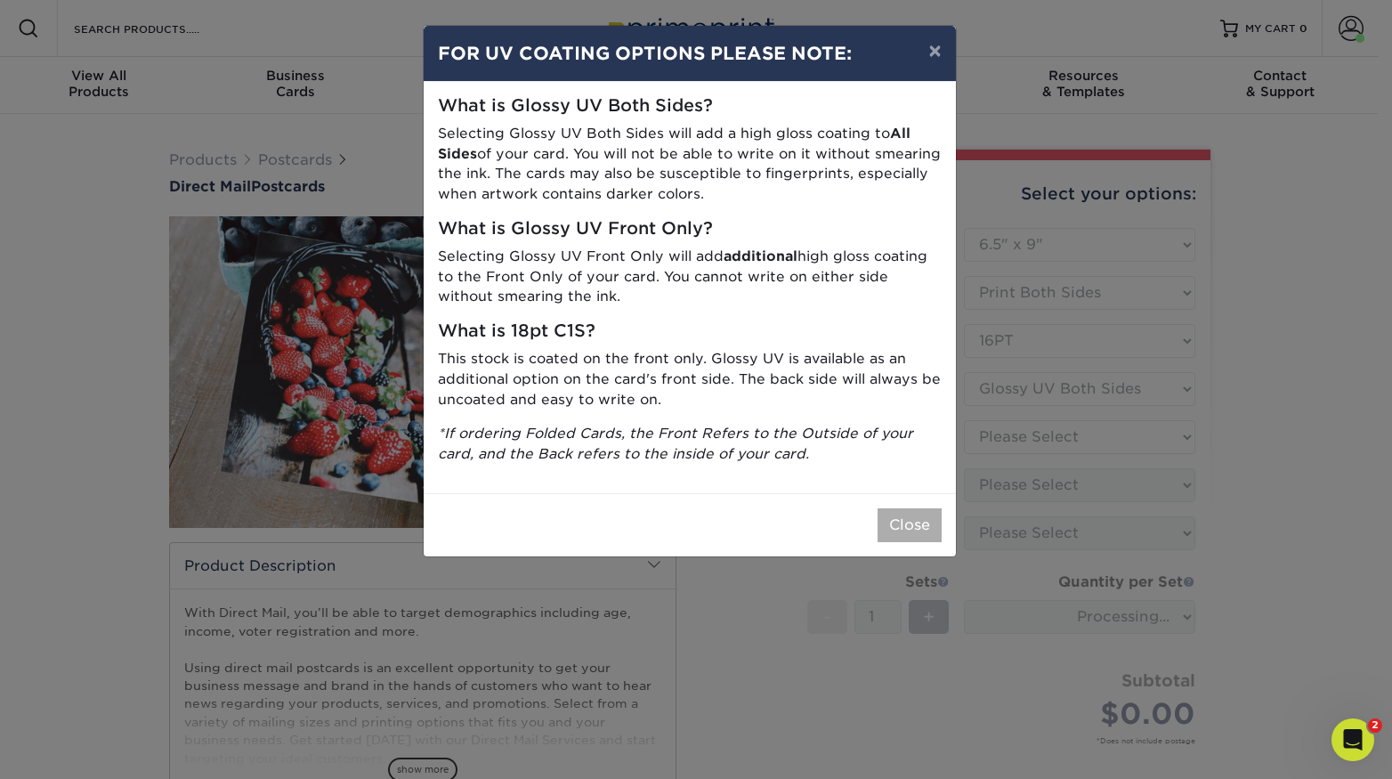
click at [916, 520] on button "Close" at bounding box center [910, 525] width 64 height 34
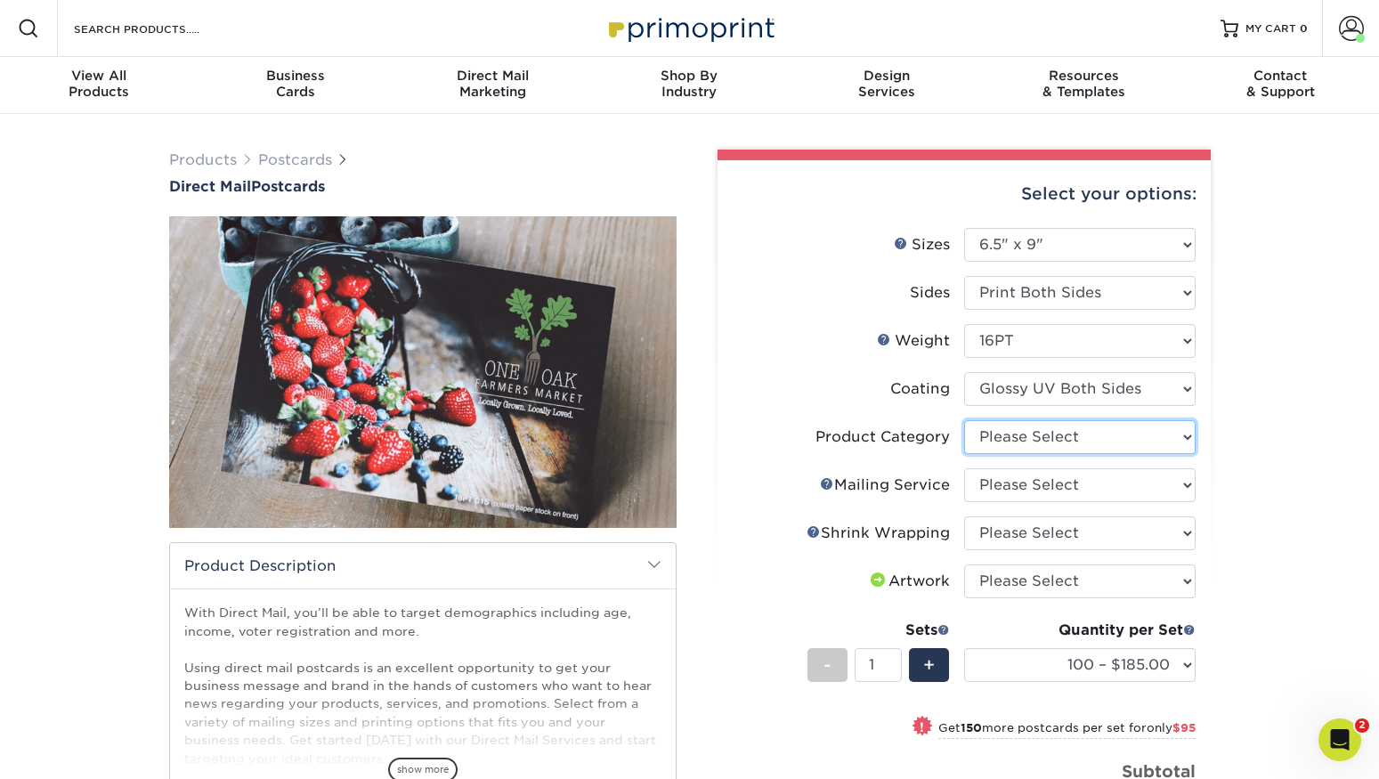
select select "9b7272e0-d6c8-4c3c-8e97-d3a1bcdab858"
select select "eb476b5d-8b66-4c79-8e65-1263f8f6ca3c"
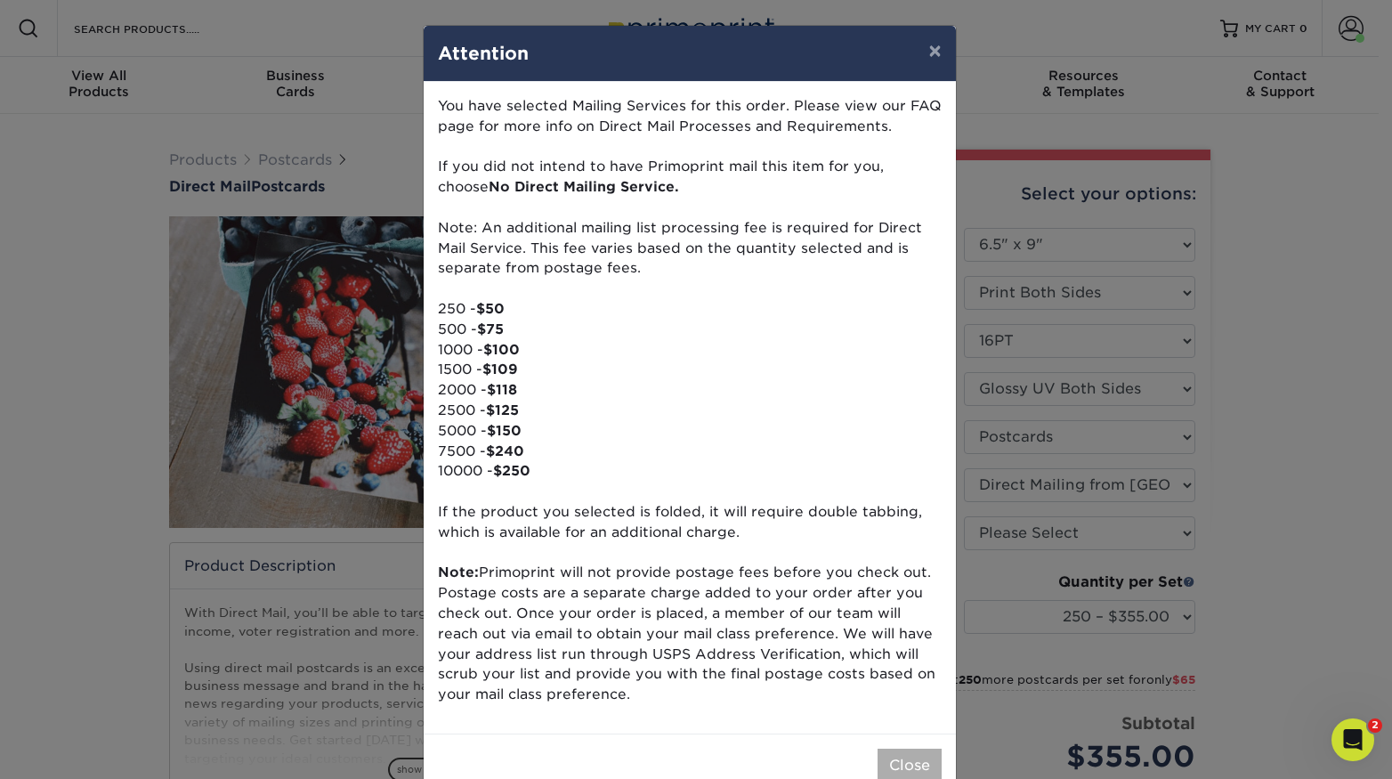
click at [903, 749] on button "Close" at bounding box center [910, 766] width 64 height 34
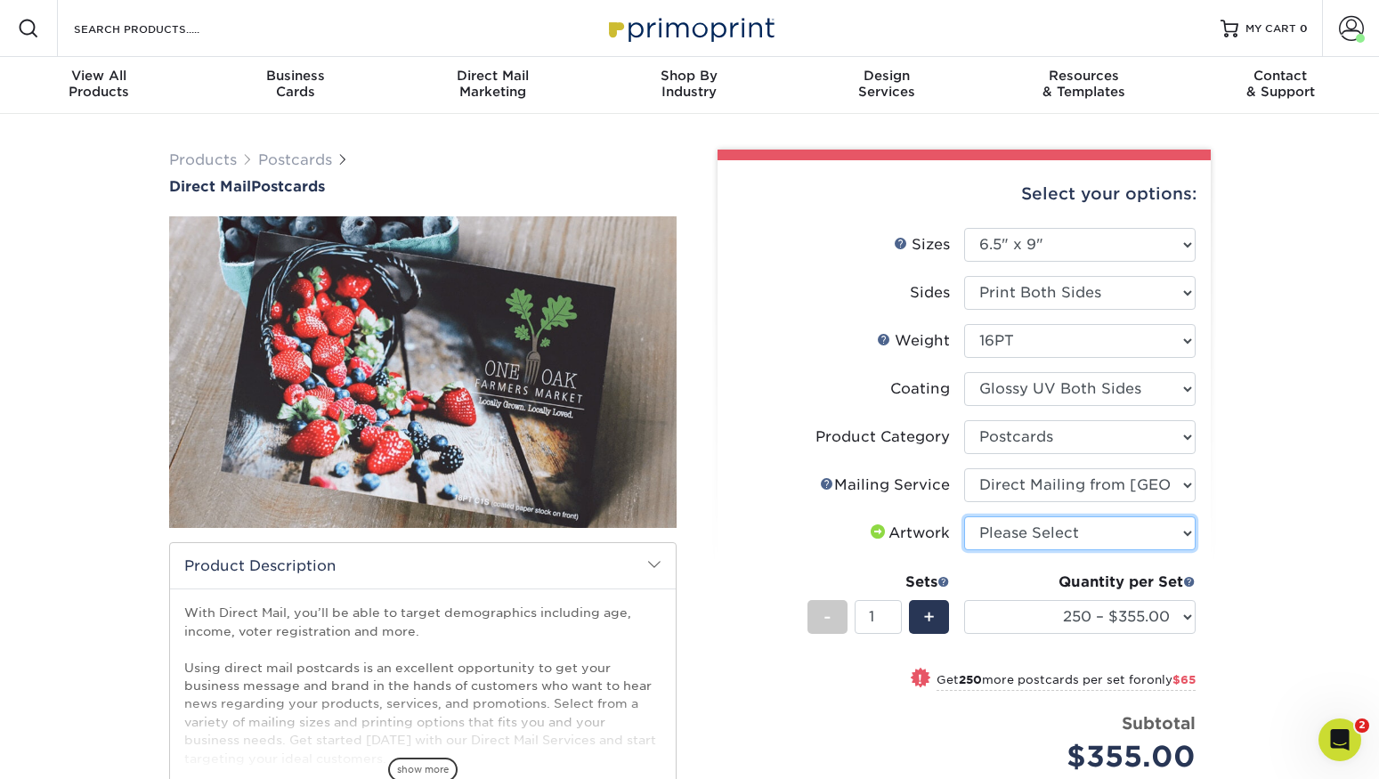
select select "upload"
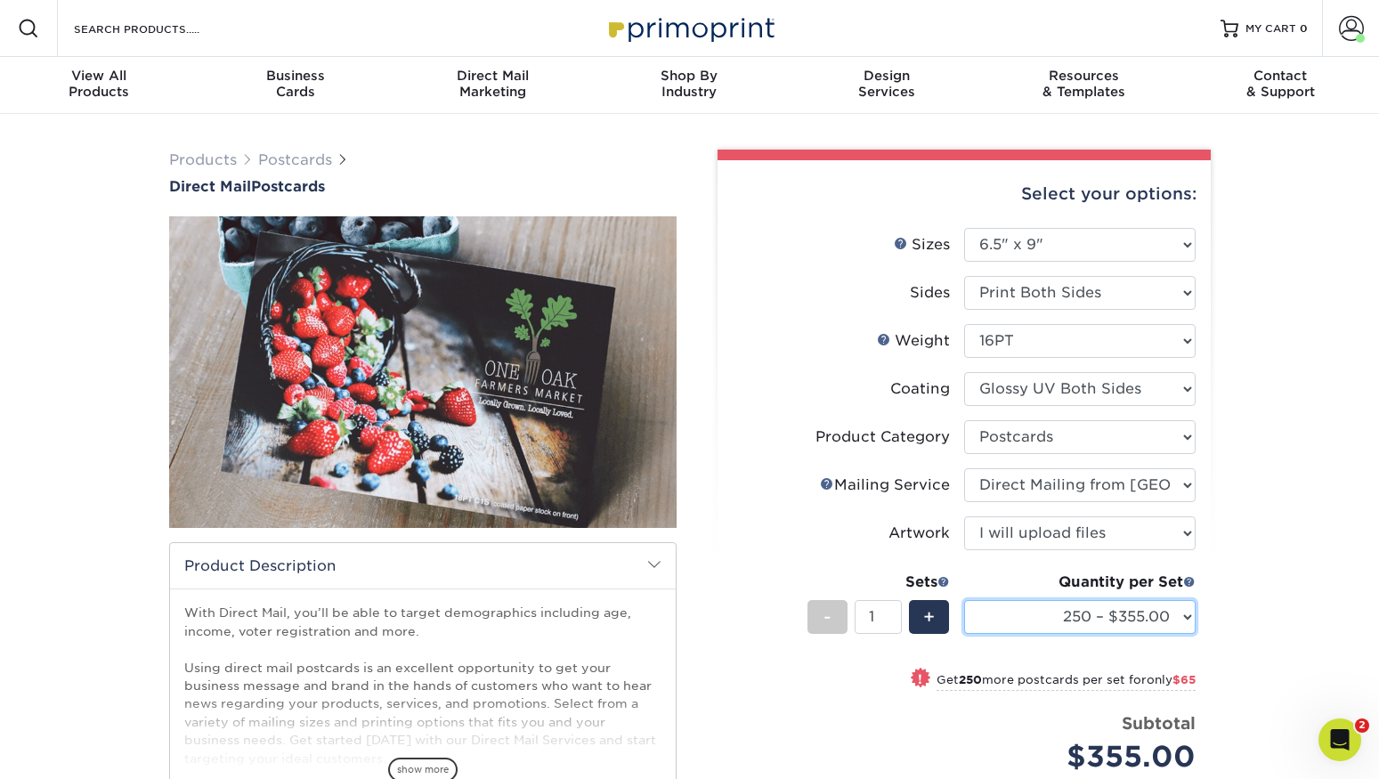
select select "1500 – $591.00"
click at [1300, 531] on div "Products Postcards Direct Mail Postcards $" at bounding box center [689, 585] width 1379 height 943
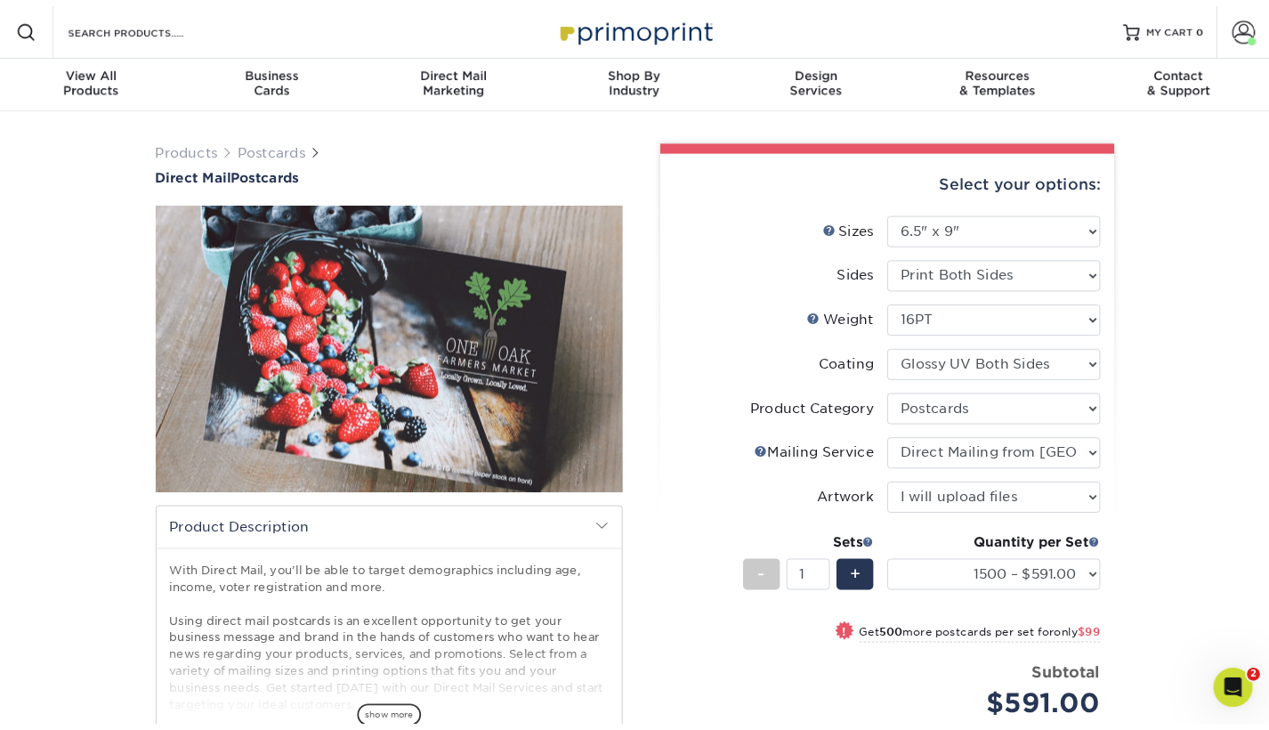
scroll to position [45, 0]
